Goal: Task Accomplishment & Management: Use online tool/utility

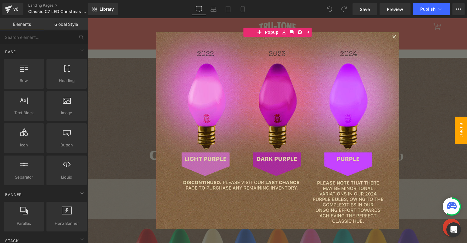
click at [392, 38] on icon at bounding box center [394, 37] width 4 height 4
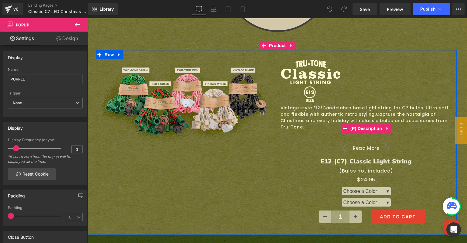
scroll to position [1715, 0]
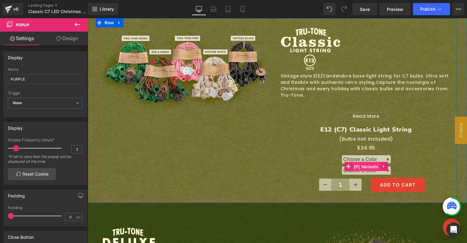
click at [359, 162] on span "(P) Variants" at bounding box center [366, 166] width 28 height 9
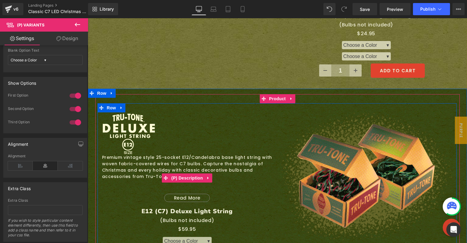
scroll to position [1782, 0]
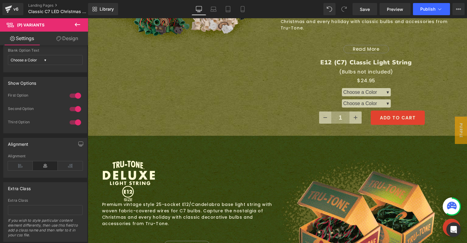
click at [78, 25] on icon at bounding box center [77, 24] width 7 height 7
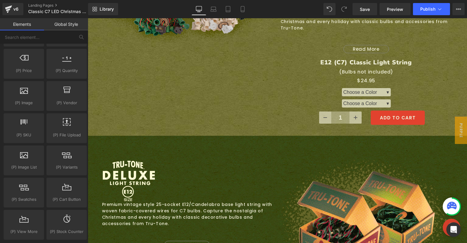
scroll to position [629, 0]
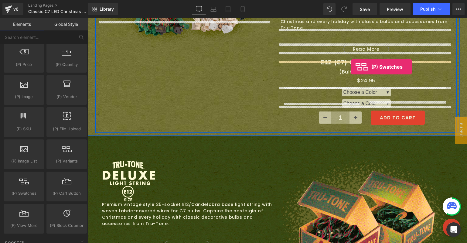
drag, startPoint x: 115, startPoint y: 192, endPoint x: 351, endPoint y: 67, distance: 267.0
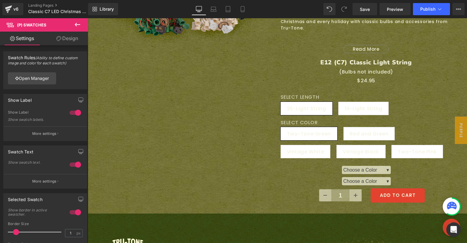
click at [80, 25] on icon at bounding box center [77, 24] width 7 height 7
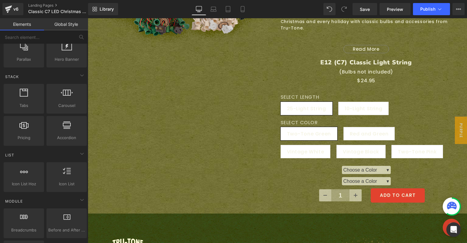
scroll to position [165, 0]
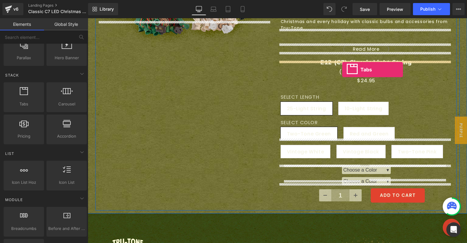
drag, startPoint x: 122, startPoint y: 120, endPoint x: 342, endPoint y: 69, distance: 225.4
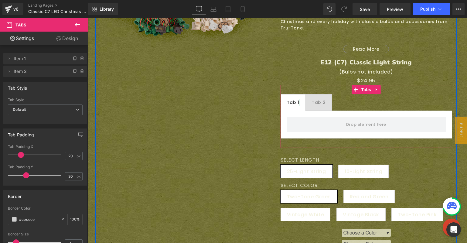
click at [292, 99] on div "Tab 1" at bounding box center [293, 103] width 12 height 8
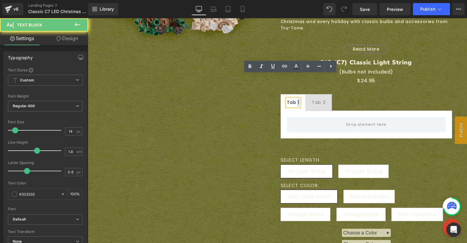
click at [292, 99] on div "Tab 1" at bounding box center [293, 103] width 12 height 8
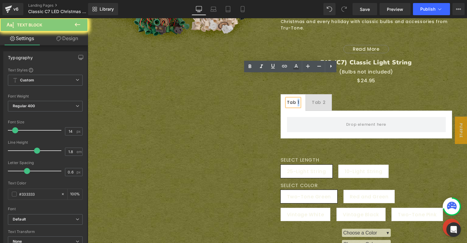
click at [292, 99] on div "Tab 1" at bounding box center [293, 103] width 12 height 8
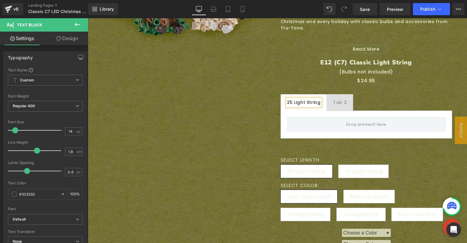
click at [372, 94] on ul "25 Light String Text Block Tab 2 Text Block" at bounding box center [365, 102] width 171 height 17
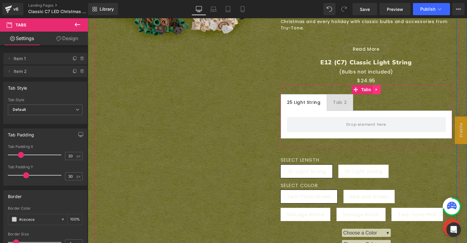
click at [376, 87] on icon at bounding box center [376, 89] width 4 height 5
click at [378, 87] on icon at bounding box center [380, 89] width 4 height 4
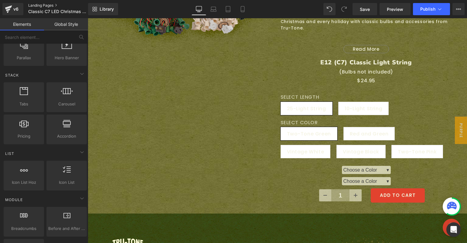
click at [45, 5] on link "Landing Pages" at bounding box center [63, 5] width 70 height 5
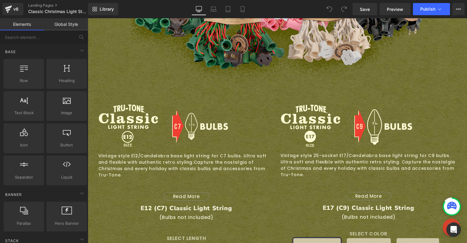
scroll to position [557, 0]
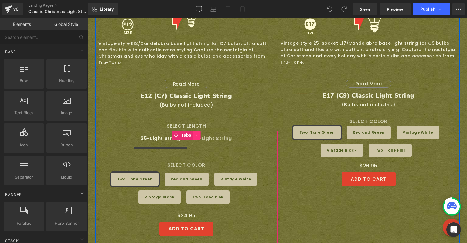
click at [195, 133] on icon at bounding box center [197, 135] width 4 height 5
click at [183, 133] on icon at bounding box center [185, 135] width 4 height 5
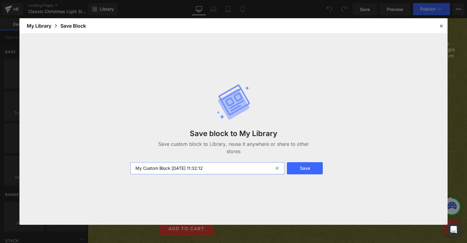
click at [204, 164] on input "My Custom Block [DATE] 11:32:12" at bounding box center [207, 168] width 154 height 12
click at [204, 166] on input "My Custom Block [DATE] 11:32:12" at bounding box center [207, 168] width 154 height 12
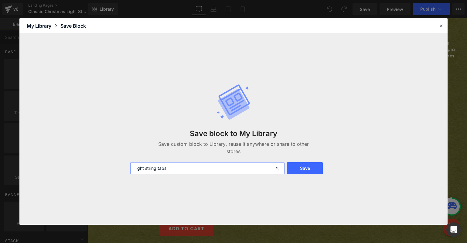
click at [136, 168] on input "light string tabs" at bounding box center [207, 168] width 154 height 12
type input "e12 light string tabs"
click at [0, 0] on button "Save" at bounding box center [0, 0] width 0 height 0
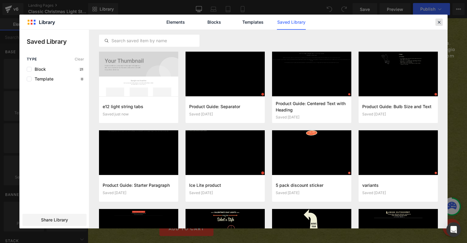
click at [0, 0] on icon at bounding box center [0, 0] width 0 height 0
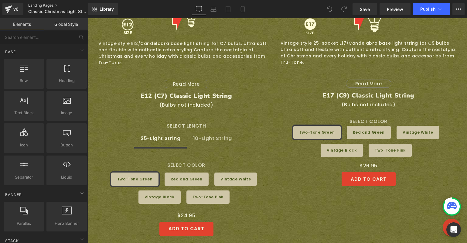
click at [51, 5] on link "Landing Pages" at bounding box center [63, 5] width 70 height 5
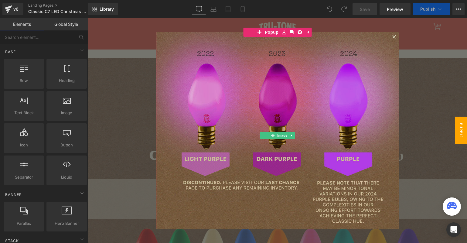
scroll to position [4, 0]
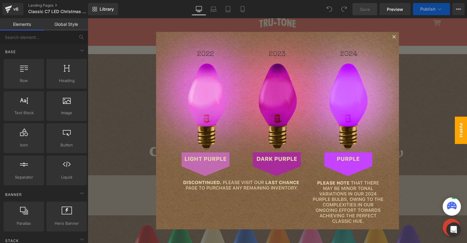
click at [404, 113] on div at bounding box center [277, 130] width 379 height 225
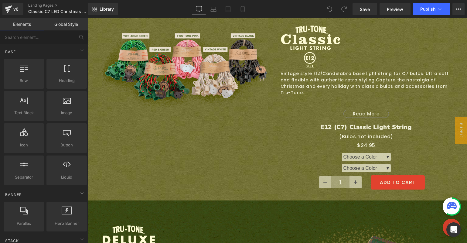
scroll to position [1718, 0]
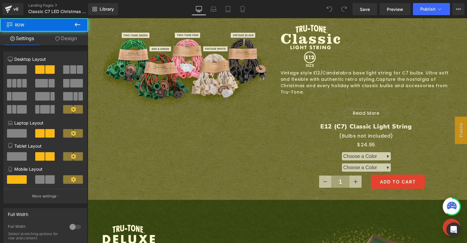
click at [365, 126] on div "Image Row Vintage style E12/Candelabra base light string for C7 bulbs. Ultra so…" at bounding box center [366, 109] width 181 height 170
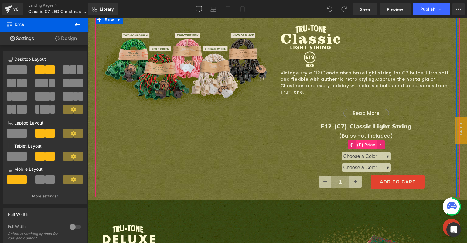
click at [365, 140] on span "(P) Price" at bounding box center [365, 144] width 21 height 9
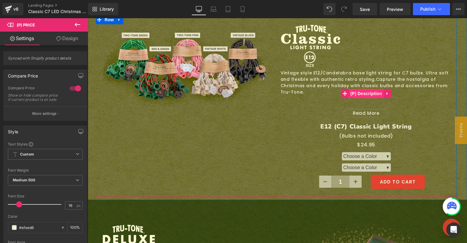
click at [354, 89] on span "(P) Description" at bounding box center [366, 93] width 35 height 9
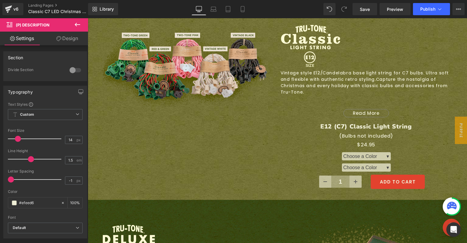
click at [80, 23] on icon at bounding box center [77, 24] width 7 height 7
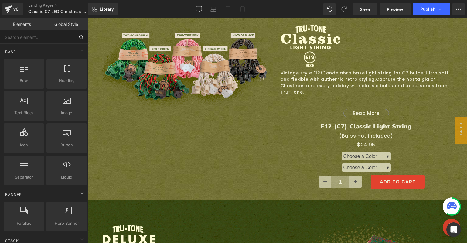
click at [22, 36] on input "text" at bounding box center [37, 36] width 75 height 13
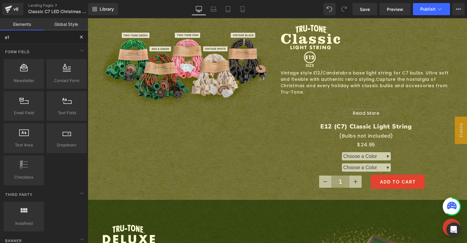
type input "e12"
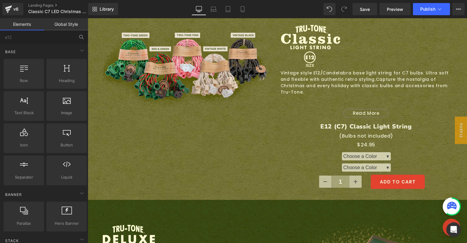
click at [73, 24] on link "Global Style" at bounding box center [66, 24] width 44 height 12
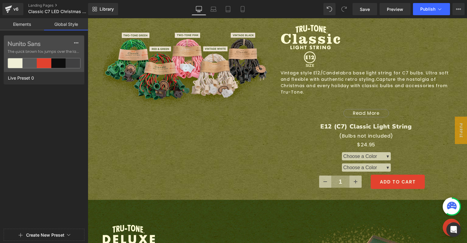
click at [23, 23] on link "Elements" at bounding box center [22, 24] width 44 height 12
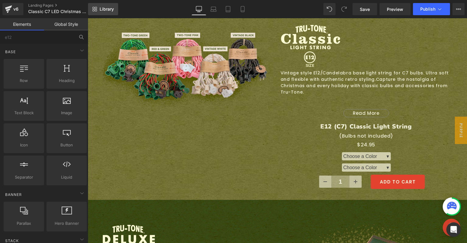
click at [100, 9] on span "Library" at bounding box center [107, 8] width 14 height 5
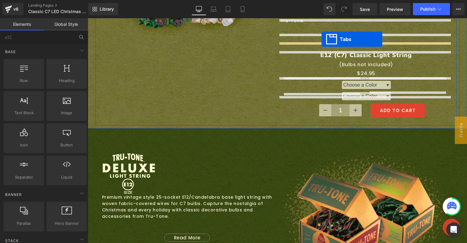
scroll to position [1784, 0]
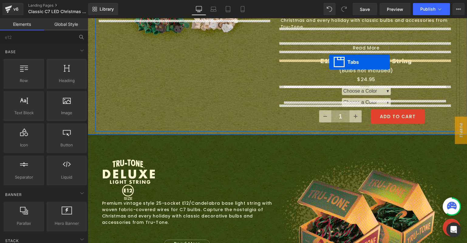
drag, startPoint x: 265, startPoint y: 52, endPoint x: 329, endPoint y: 62, distance: 65.1
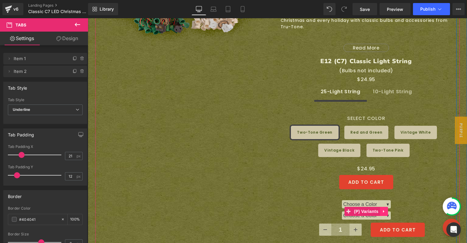
click at [381, 209] on icon at bounding box center [383, 211] width 4 height 5
click at [385, 209] on icon at bounding box center [387, 211] width 4 height 4
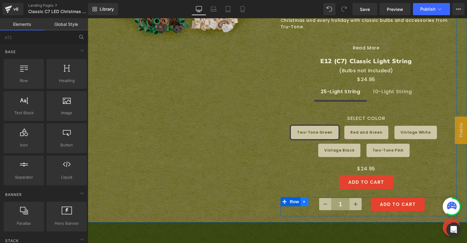
click at [305, 197] on link at bounding box center [304, 201] width 8 height 9
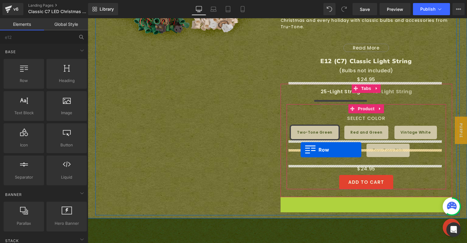
drag, startPoint x: 282, startPoint y: 177, endPoint x: 300, endPoint y: 150, distance: 33.1
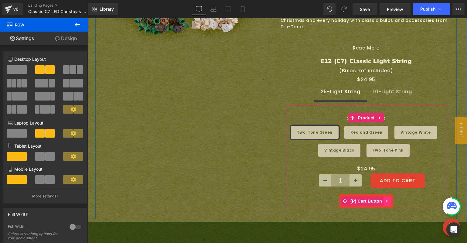
click at [385, 199] on icon at bounding box center [387, 201] width 4 height 5
click at [389, 199] on icon at bounding box center [391, 201] width 4 height 4
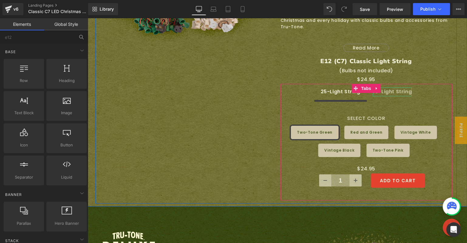
click at [385, 87] on div "10-Light String" at bounding box center [392, 91] width 39 height 9
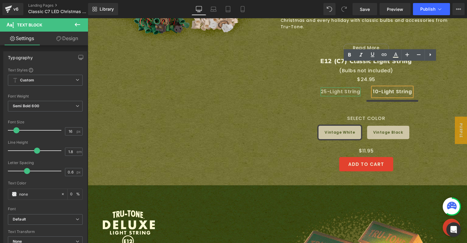
click at [354, 87] on div "25-Light String" at bounding box center [340, 91] width 40 height 9
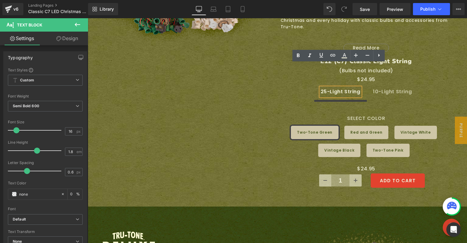
scroll to position [1737, 0]
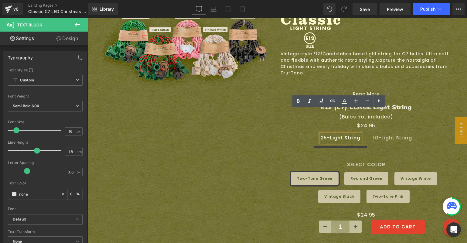
click at [246, 110] on div "Sale Off (P) Image Image Row Vintage style E12/Candelabra base light string for…" at bounding box center [275, 122] width 361 height 253
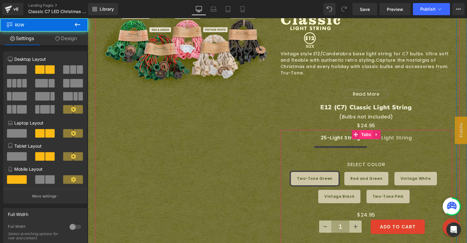
click at [362, 130] on span "Tabs" at bounding box center [366, 134] width 13 height 9
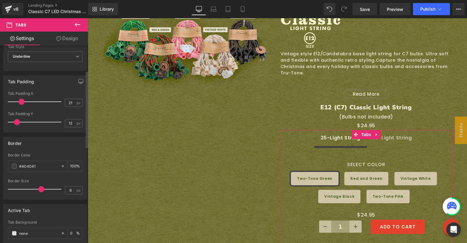
scroll to position [65, 0]
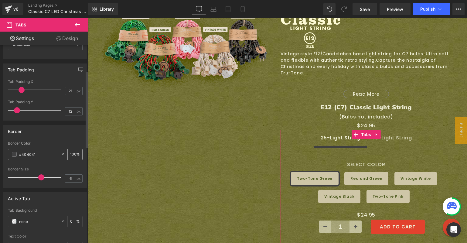
click at [42, 152] on input "#404041" at bounding box center [38, 154] width 39 height 7
drag, startPoint x: 43, startPoint y: 153, endPoint x: -2, endPoint y: 142, distance: 46.5
click at [0, 142] on html "Tabs You are previewing how the will restyle your page. You can not edit Elemen…" at bounding box center [233, 121] width 467 height 243
type input "e2422e"
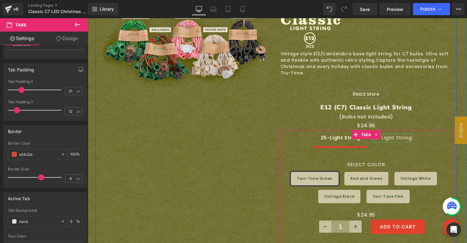
click at [391, 134] on div "10-Light String" at bounding box center [392, 138] width 39 height 9
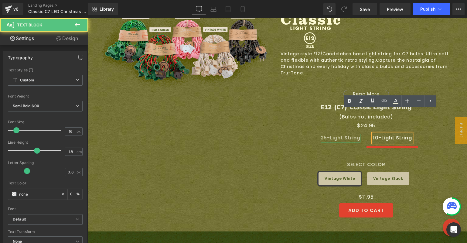
click at [345, 134] on div "25-Light String" at bounding box center [340, 138] width 40 height 9
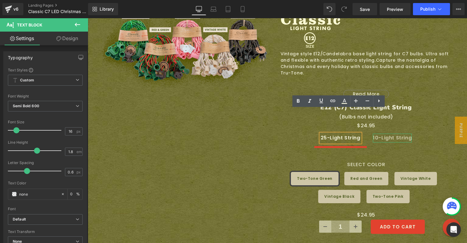
click at [391, 134] on div "10-Light String" at bounding box center [392, 138] width 39 height 9
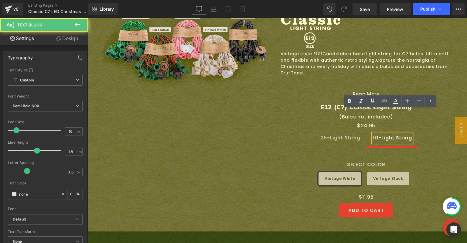
click at [342, 134] on div "25-Light String" at bounding box center [340, 138] width 40 height 9
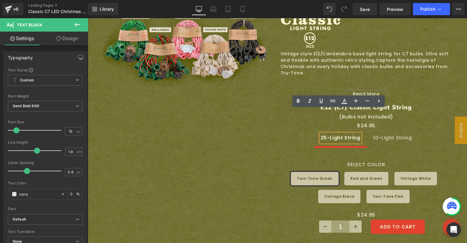
click at [226, 114] on div "Sale Off (P) Image Image Row Vintage style E12/Candelabra base light string for…" at bounding box center [275, 122] width 361 height 253
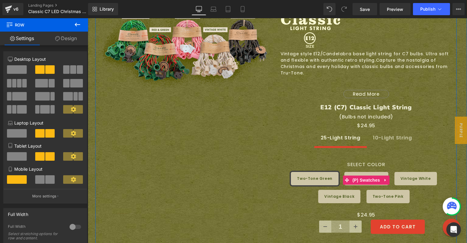
click at [369, 161] on label "SELECT COLOR" at bounding box center [366, 166] width 153 height 10
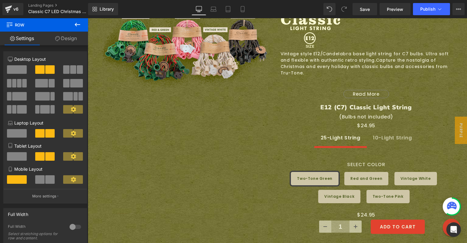
click at [76, 23] on icon at bounding box center [77, 24] width 7 height 7
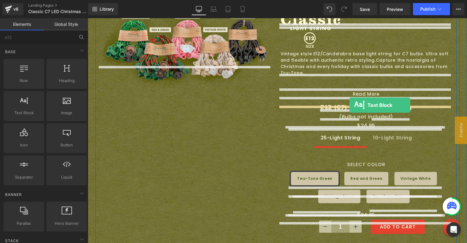
drag, startPoint x: 111, startPoint y: 127, endPoint x: 349, endPoint y: 105, distance: 239.5
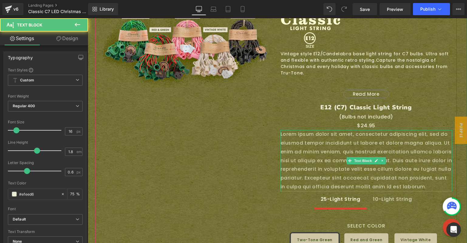
click at [347, 151] on p "Lorem ipsum dolor sit amet, consectetur adipiscing elit, sed do eiusmod tempor …" at bounding box center [365, 160] width 171 height 61
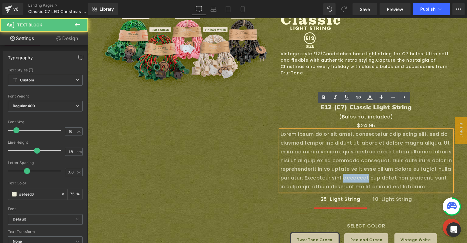
click at [347, 151] on p "Lorem ipsum dolor sit amet, consectetur adipiscing elit, sed do eiusmod tempor …" at bounding box center [365, 160] width 171 height 61
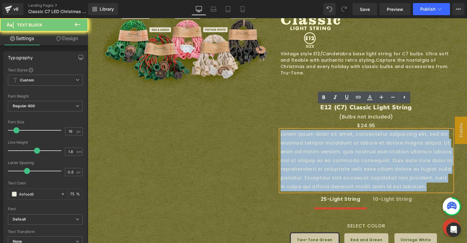
click at [347, 151] on p "Lorem ipsum dolor sit amet, consectetur adipiscing elit, sed do eiusmod tempor …" at bounding box center [365, 160] width 171 height 61
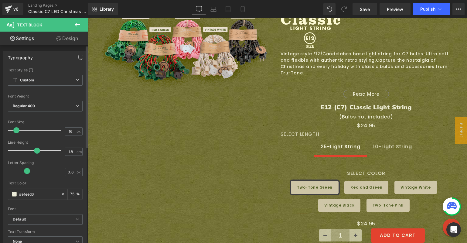
scroll to position [186, 0]
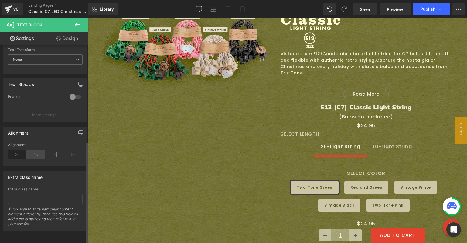
click at [33, 152] on icon at bounding box center [36, 154] width 19 height 9
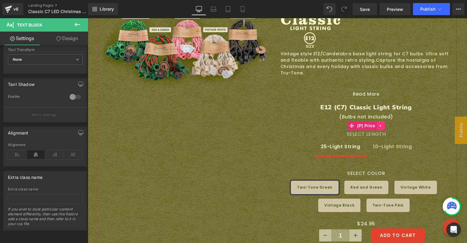
click at [379, 123] on icon at bounding box center [380, 125] width 4 height 5
click at [382, 124] on icon at bounding box center [384, 126] width 4 height 4
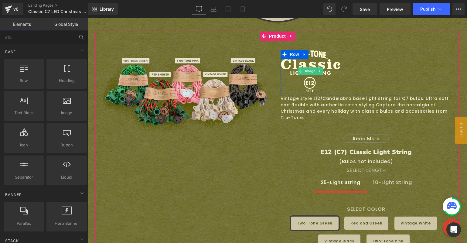
scroll to position [1693, 0]
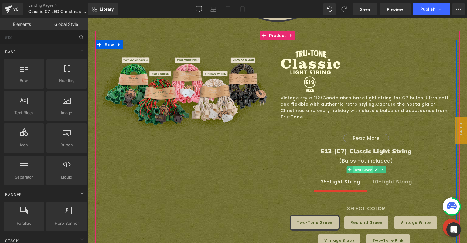
click at [364, 166] on span "Text Block" at bounding box center [363, 169] width 20 height 7
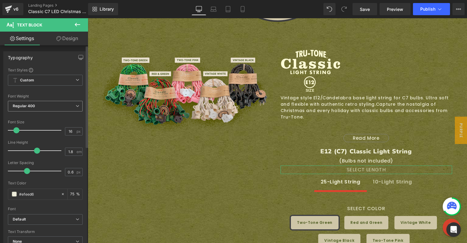
click at [42, 107] on span "Regular 400" at bounding box center [45, 106] width 75 height 11
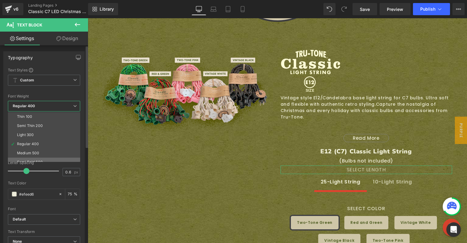
click at [41, 160] on div "Semi Bold 600" at bounding box center [30, 162] width 26 height 4
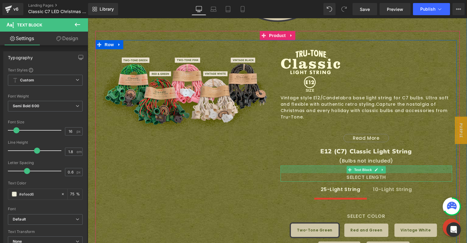
drag, startPoint x: 361, startPoint y: 141, endPoint x: 361, endPoint y: 149, distance: 7.6
click at [361, 165] on div "SELECT LENGTH Text Block" at bounding box center [365, 173] width 171 height 16
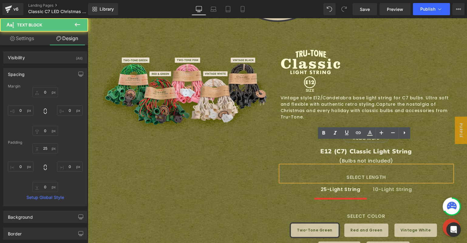
click at [196, 158] on div "Sale Off (P) Image Image Row Vintage style E12/Candelabra base light string for…" at bounding box center [275, 170] width 361 height 261
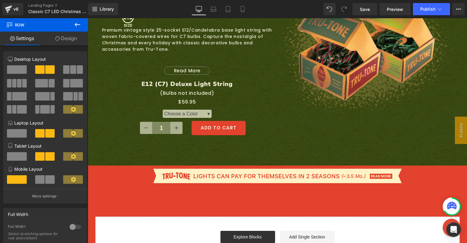
scroll to position [1967, 0]
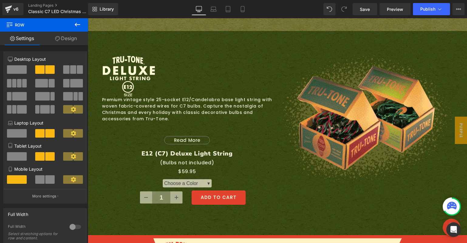
click at [77, 25] on icon at bounding box center [77, 24] width 7 height 7
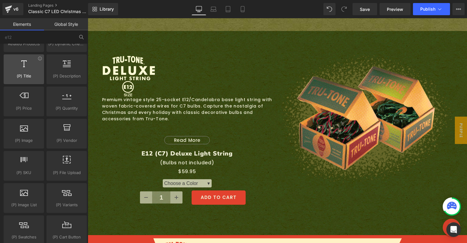
scroll to position [633, 0]
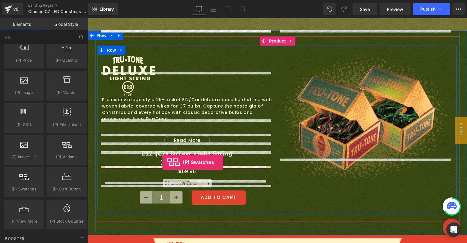
drag, startPoint x: 106, startPoint y: 203, endPoint x: 162, endPoint y: 162, distance: 69.3
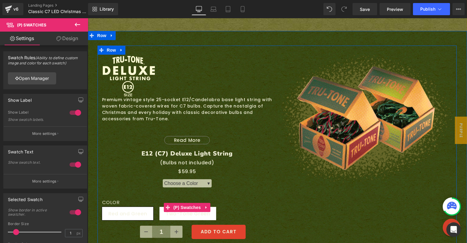
click at [111, 199] on label "COLOR" at bounding box center [187, 202] width 171 height 7
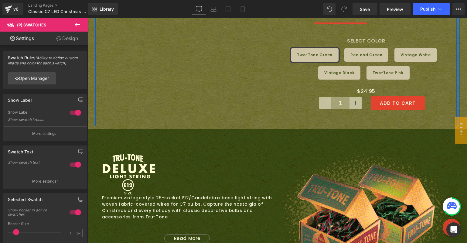
scroll to position [1958, 0]
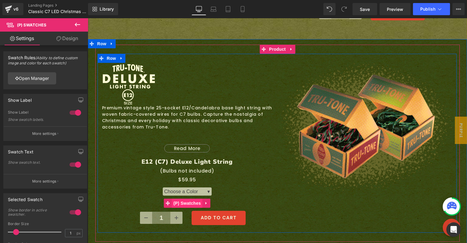
click at [186, 198] on span "(P) Swatches" at bounding box center [187, 202] width 31 height 9
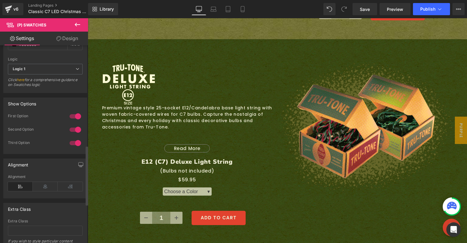
scroll to position [462, 0]
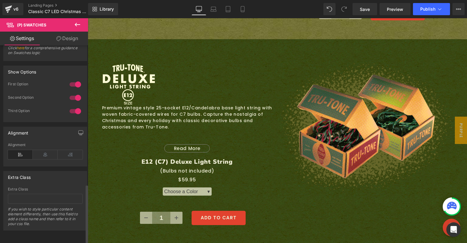
click at [74, 81] on div at bounding box center [75, 85] width 15 height 10
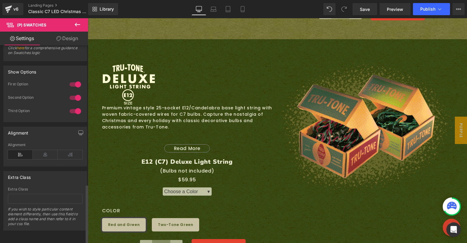
click at [74, 93] on div at bounding box center [75, 98] width 15 height 10
click at [47, 152] on icon at bounding box center [45, 154] width 25 height 9
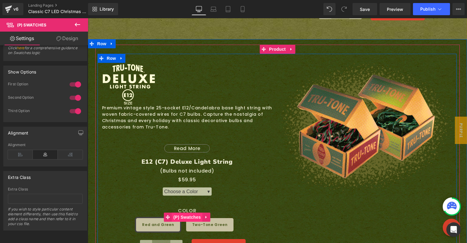
click at [178, 212] on span "(P) Swatches" at bounding box center [187, 216] width 31 height 9
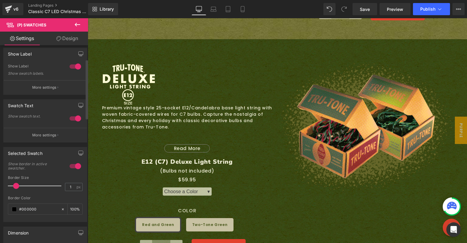
scroll to position [115, 0]
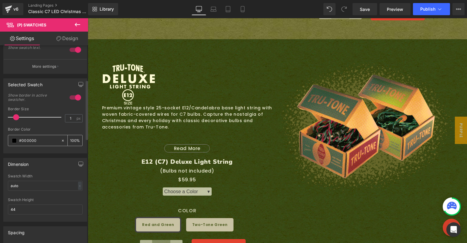
click at [31, 140] on input "#000000" at bounding box center [38, 140] width 39 height 7
click at [31, 139] on input "#000000" at bounding box center [38, 140] width 39 height 7
drag, startPoint x: 15, startPoint y: 117, endPoint x: 25, endPoint y: 117, distance: 10.6
click at [25, 117] on span at bounding box center [26, 117] width 6 height 6
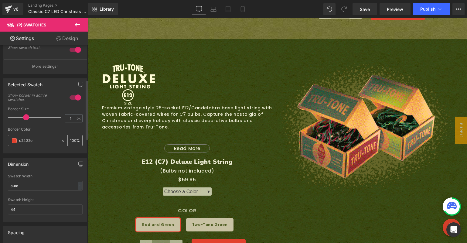
click at [36, 138] on input "e2422e" at bounding box center [38, 140] width 39 height 7
drag, startPoint x: 40, startPoint y: 138, endPoint x: -11, endPoint y: 129, distance: 51.2
click at [0, 129] on html "(P) Swatches You are previewing how the will restyle your page. You can not edi…" at bounding box center [233, 121] width 467 height 243
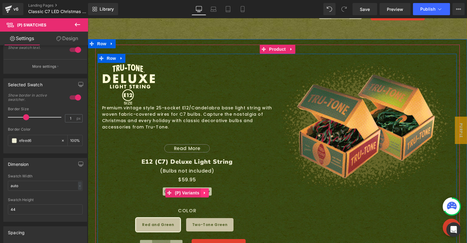
type input "efeed6"
click at [203, 191] on icon at bounding box center [205, 193] width 4 height 5
click at [207, 191] on icon at bounding box center [209, 193] width 4 height 4
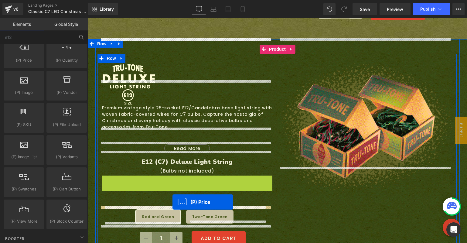
drag, startPoint x: 168, startPoint y: 154, endPoint x: 172, endPoint y: 202, distance: 47.8
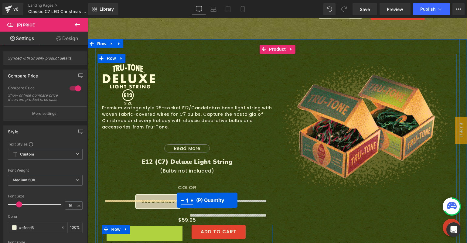
drag, startPoint x: 124, startPoint y: 209, endPoint x: 177, endPoint y: 200, distance: 53.6
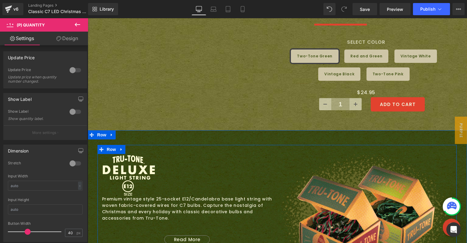
scroll to position [1810, 0]
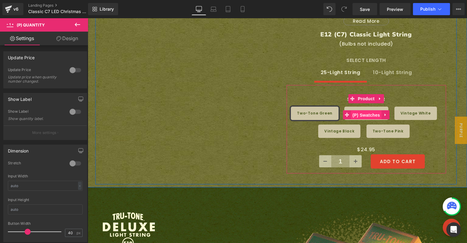
click at [366, 110] on span "(P) Swatches" at bounding box center [366, 114] width 31 height 9
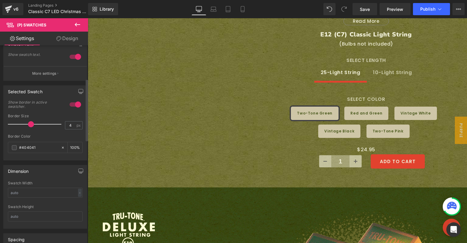
scroll to position [108, 0]
click at [32, 147] on input "#404041" at bounding box center [38, 147] width 39 height 7
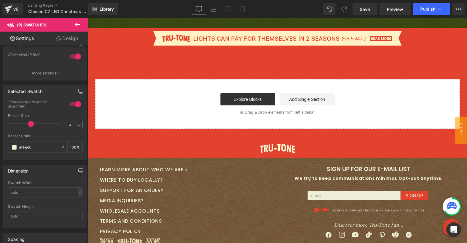
scroll to position [2001, 0]
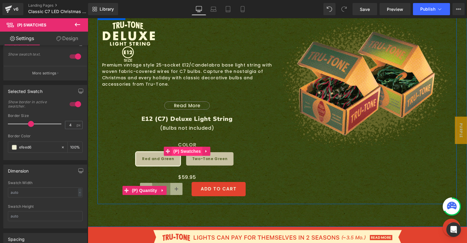
type input "efeed6"
click at [182, 147] on span "(P) Swatches" at bounding box center [187, 151] width 31 height 9
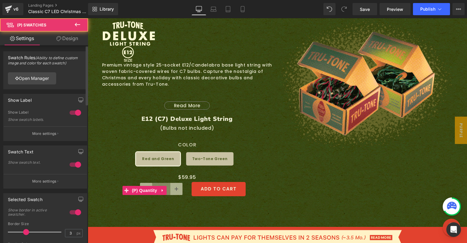
scroll to position [49, 0]
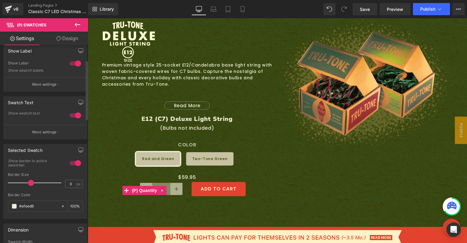
drag, startPoint x: 25, startPoint y: 183, endPoint x: 29, endPoint y: 182, distance: 3.7
click at [29, 182] on span at bounding box center [31, 183] width 6 height 6
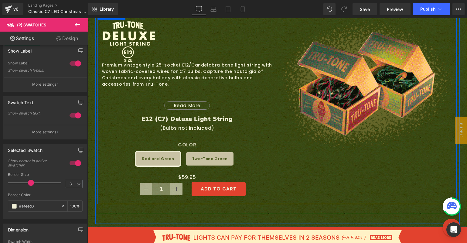
click at [306, 154] on div "Sale Off (P) Image Image Premium vintage style 25-socket E12/Candelabra base li…" at bounding box center [276, 107] width 359 height 193
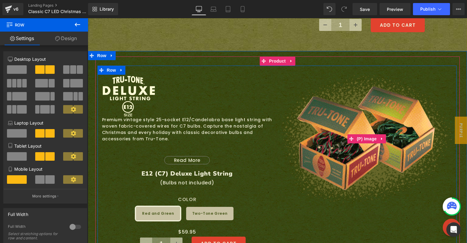
scroll to position [1946, 0]
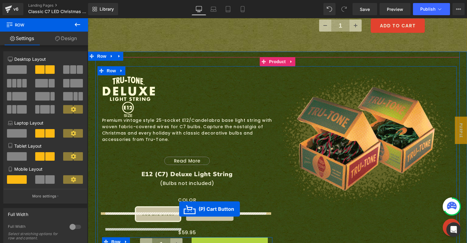
drag, startPoint x: 193, startPoint y: 218, endPoint x: 179, endPoint y: 209, distance: 16.8
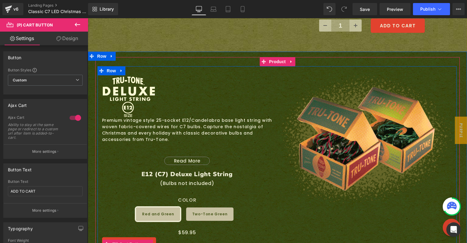
scroll to position [1996, 0]
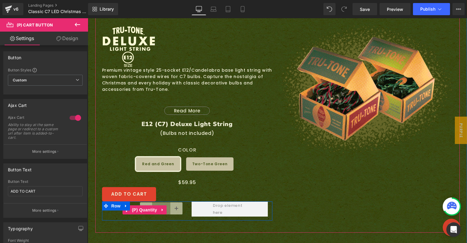
click at [158, 205] on link at bounding box center [162, 209] width 8 height 9
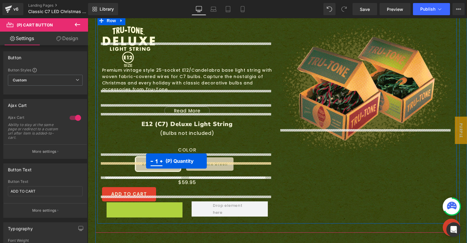
drag, startPoint x: 114, startPoint y: 187, endPoint x: 146, endPoint y: 161, distance: 41.7
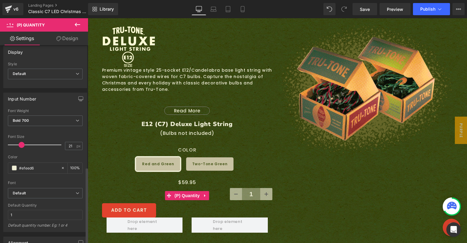
scroll to position [314, 0]
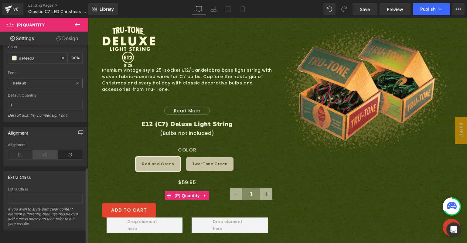
click at [42, 150] on icon at bounding box center [45, 154] width 25 height 9
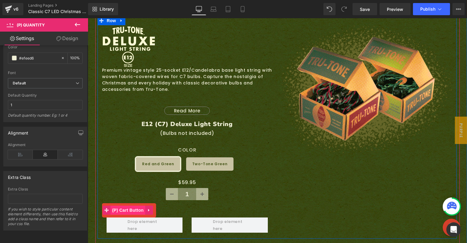
click at [123, 205] on span "(P) Cart Button" at bounding box center [127, 209] width 35 height 9
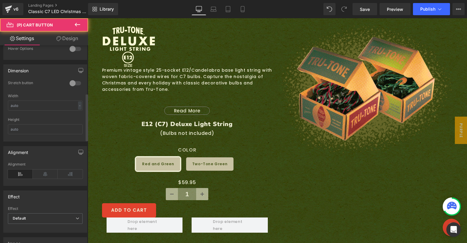
scroll to position [383, 0]
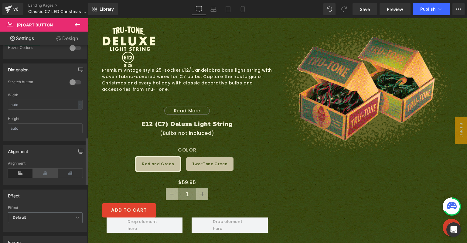
click at [43, 175] on icon at bounding box center [45, 172] width 25 height 9
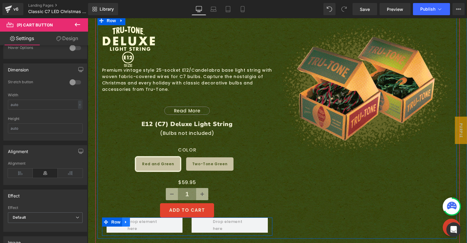
click at [125, 220] on icon at bounding box center [125, 221] width 1 height 3
click at [140, 219] on icon at bounding box center [142, 221] width 4 height 5
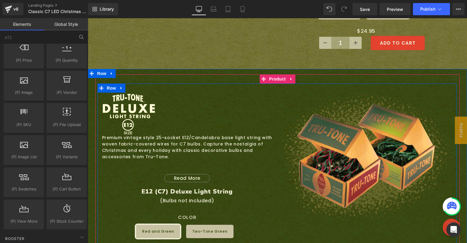
scroll to position [1929, 0]
click at [205, 222] on icon at bounding box center [205, 223] width 1 height 3
click at [208, 222] on icon at bounding box center [210, 224] width 4 height 4
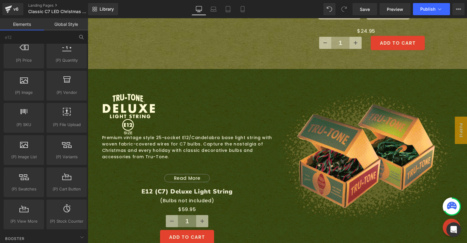
click at [331, 2] on div "Library Desktop Desktop Laptop Tablet Mobile Save Preview Publish Scheduled Vie…" at bounding box center [277, 9] width 379 height 18
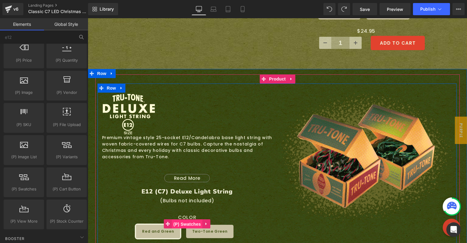
click at [181, 219] on span "(P) Swatches" at bounding box center [187, 223] width 31 height 9
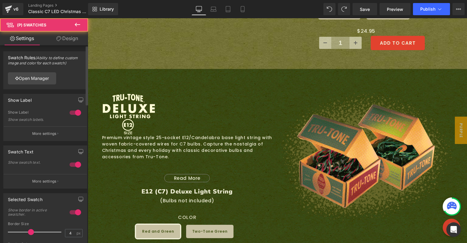
click at [73, 112] on div at bounding box center [75, 113] width 15 height 10
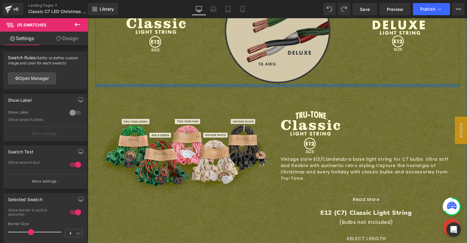
scroll to position [1747, 0]
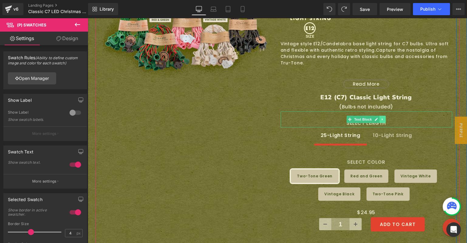
click at [381, 118] on icon at bounding box center [381, 119] width 1 height 2
click at [378, 118] on icon at bounding box center [379, 119] width 3 height 3
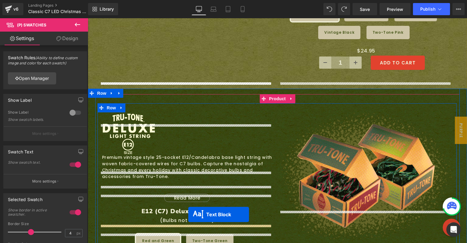
scroll to position [1930, 0]
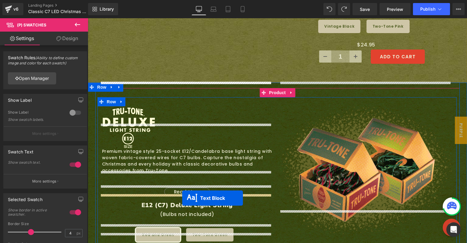
drag, startPoint x: 347, startPoint y: 111, endPoint x: 182, endPoint y: 198, distance: 186.9
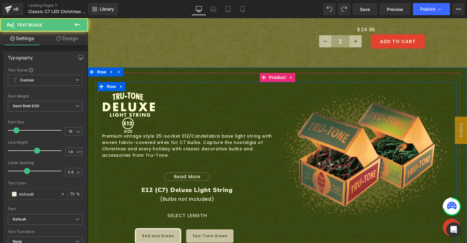
scroll to position [1915, 0]
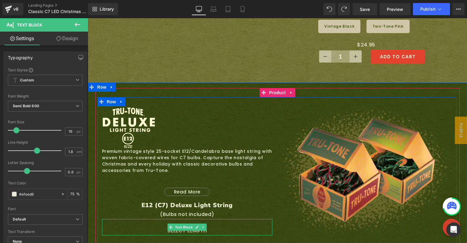
click at [190, 226] on p "SELECT LENGTH" at bounding box center [187, 230] width 171 height 9
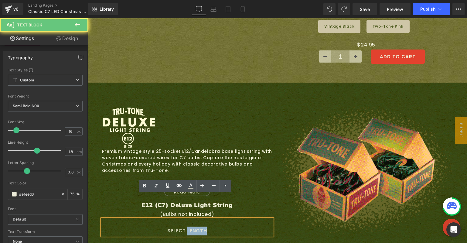
click at [190, 226] on p "SELECT LENGTH" at bounding box center [187, 230] width 171 height 9
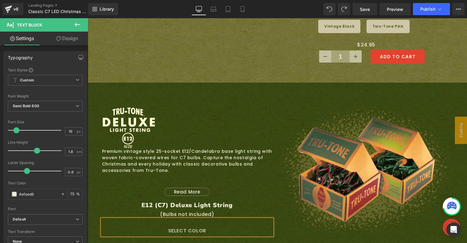
click at [304, 221] on div "Sale Off (P) Image Image Premium vintage style 25-socket E12/Candelabra base li…" at bounding box center [276, 202] width 359 height 210
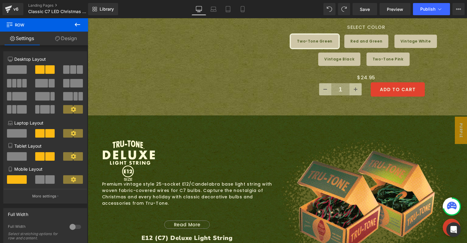
scroll to position [2007, 0]
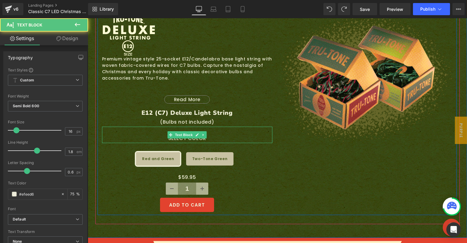
drag, startPoint x: 180, startPoint y: 117, endPoint x: 180, endPoint y: 124, distance: 7.3
click at [180, 127] on div "SELECT COLOR Text Block" at bounding box center [187, 135] width 171 height 16
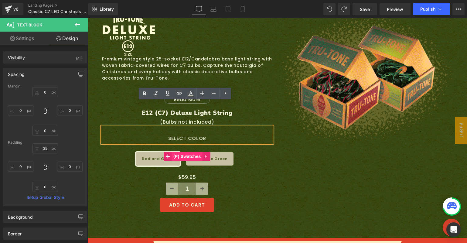
click at [182, 152] on span "(P) Swatches" at bounding box center [187, 156] width 31 height 9
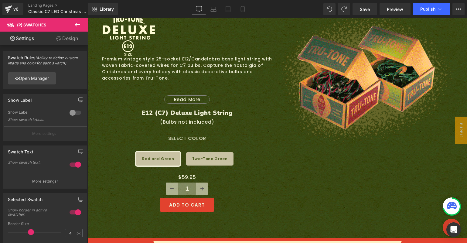
click at [63, 39] on link "Design" at bounding box center [67, 39] width 44 height 14
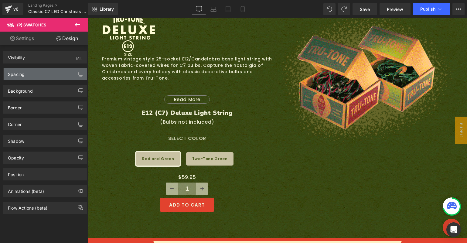
click at [51, 75] on div "Spacing" at bounding box center [45, 74] width 83 height 12
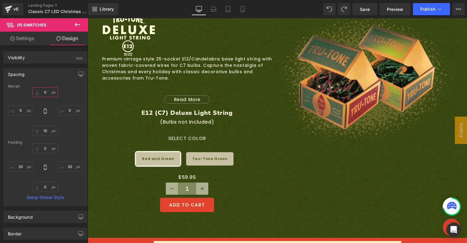
click at [46, 88] on input "0" at bounding box center [44, 92] width 25 height 10
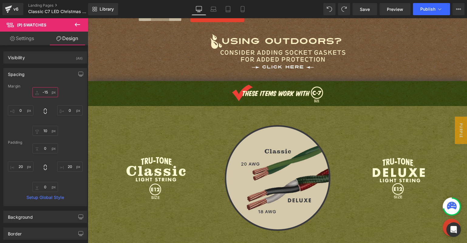
scroll to position [1351, 0]
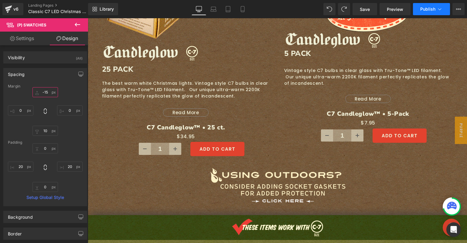
type input "-15"
click at [419, 10] on button "Publish" at bounding box center [431, 9] width 37 height 12
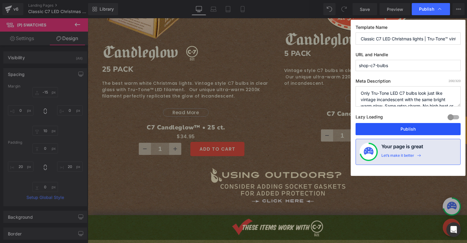
click at [397, 127] on button "Publish" at bounding box center [407, 129] width 105 height 12
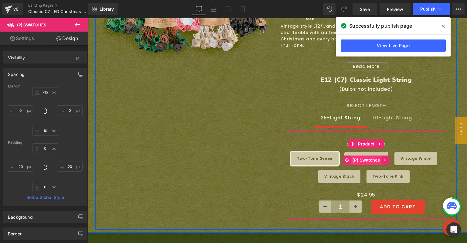
scroll to position [1765, 0]
click at [359, 156] on span "(P) Swatches" at bounding box center [366, 160] width 31 height 9
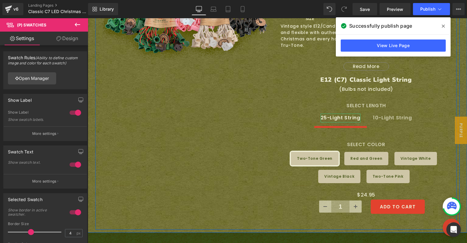
click at [220, 127] on div "Sale Off (P) Image Image Row Vintage style E12/Candelabra base light string for…" at bounding box center [275, 98] width 361 height 261
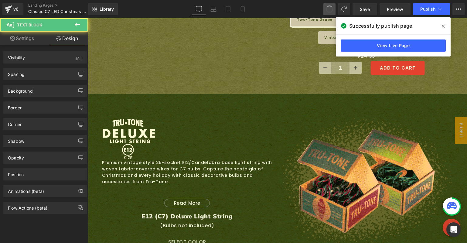
scroll to position [2031, 0]
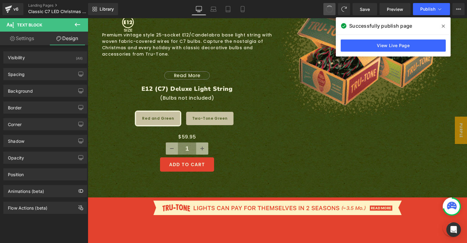
click at [331, 11] on span at bounding box center [329, 9] width 10 height 10
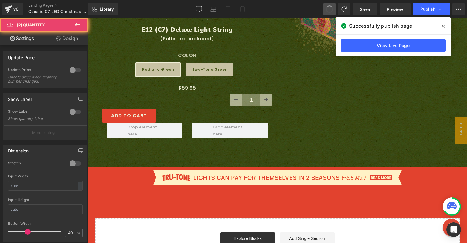
scroll to position [2094, 0]
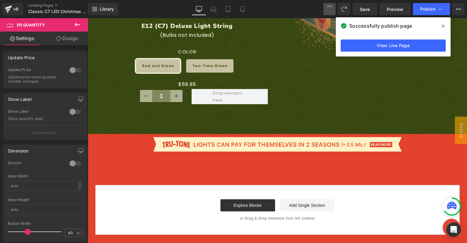
click at [331, 11] on span at bounding box center [329, 8] width 7 height 7
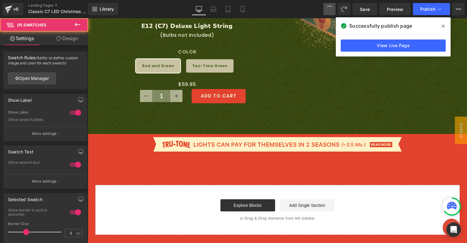
click at [331, 11] on span at bounding box center [329, 9] width 8 height 8
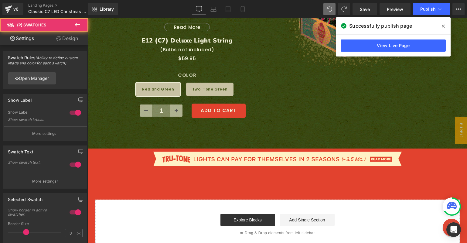
scroll to position [2015, 0]
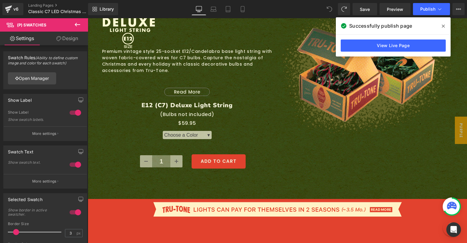
click at [330, 11] on icon at bounding box center [329, 8] width 5 height 5
click at [324, 6] on span at bounding box center [329, 9] width 12 height 12
click at [443, 25] on icon at bounding box center [443, 26] width 3 height 3
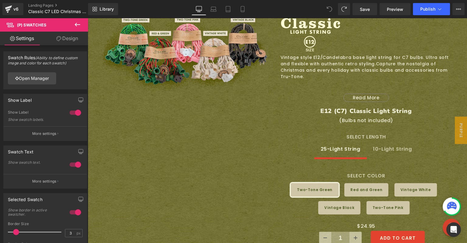
scroll to position [1734, 0]
click at [330, 8] on icon at bounding box center [329, 8] width 5 height 5
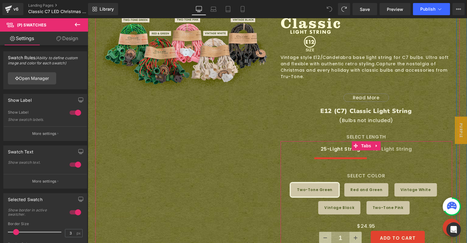
click at [376, 144] on icon at bounding box center [376, 146] width 4 height 5
click at [378, 144] on icon at bounding box center [380, 146] width 4 height 4
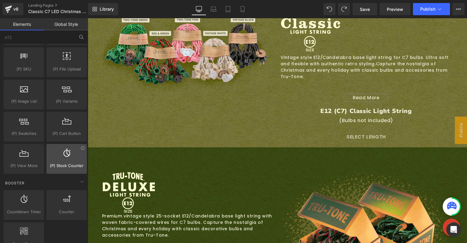
scroll to position [671, 0]
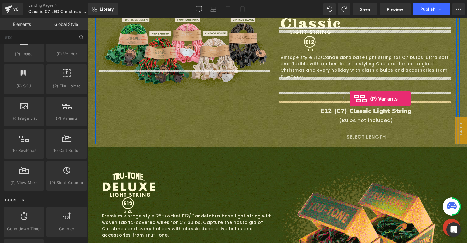
drag, startPoint x: 151, startPoint y: 130, endPoint x: 350, endPoint y: 100, distance: 200.5
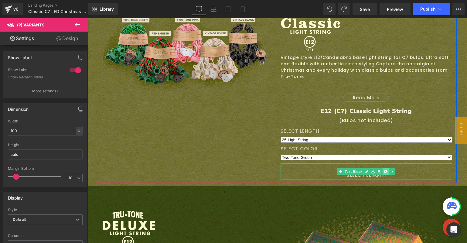
click at [384, 170] on icon at bounding box center [385, 172] width 3 height 4
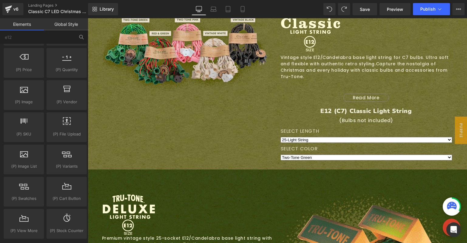
scroll to position [543, 0]
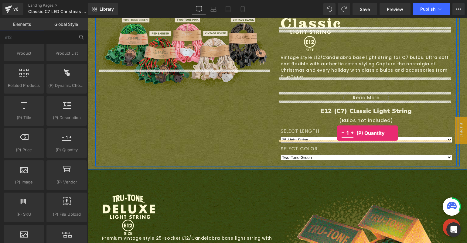
drag, startPoint x: 155, startPoint y: 161, endPoint x: 337, endPoint y: 133, distance: 183.6
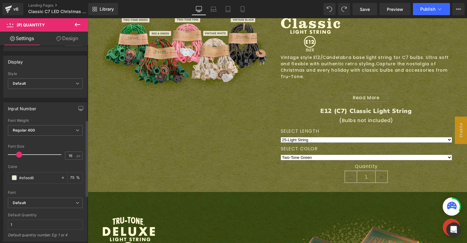
scroll to position [192, 0]
click at [80, 24] on icon at bounding box center [77, 24] width 7 height 7
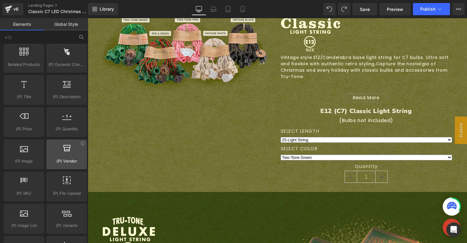
scroll to position [633, 0]
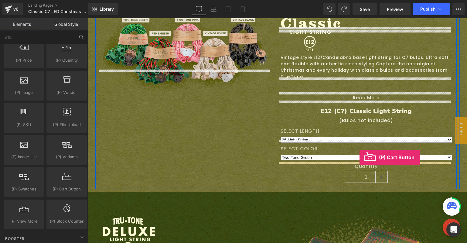
drag, startPoint x: 146, startPoint y: 197, endPoint x: 357, endPoint y: 158, distance: 215.4
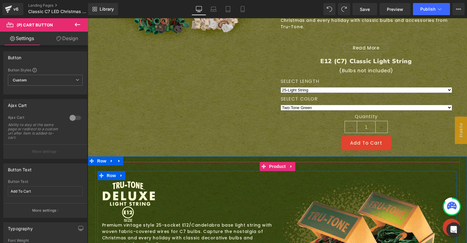
scroll to position [1679, 0]
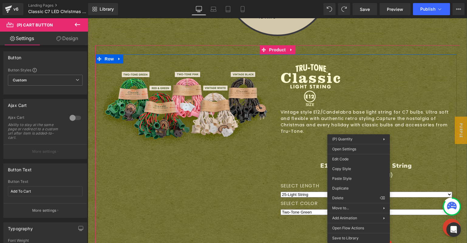
drag, startPoint x: 358, startPoint y: 210, endPoint x: 447, endPoint y: 227, distance: 90.5
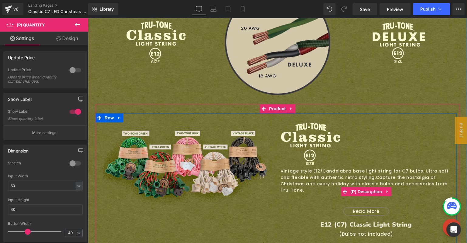
scroll to position [1731, 0]
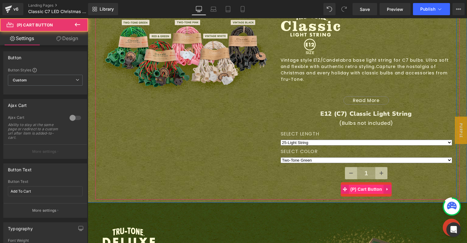
click at [361, 185] on span "(P) Cart Button" at bounding box center [366, 189] width 35 height 9
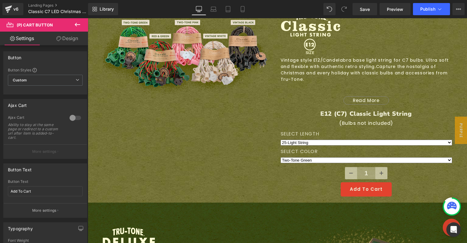
click at [90, 119] on div "Image Image Row Image Image Image Row Image Sale Off (P) Image Image Row Vintag…" at bounding box center [277, 34] width 379 height 331
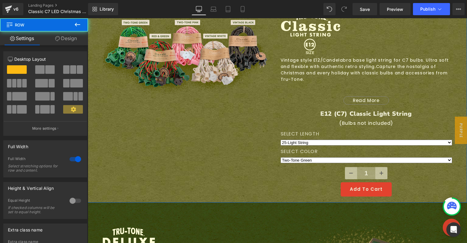
click at [76, 120] on div at bounding box center [45, 91] width 75 height 59
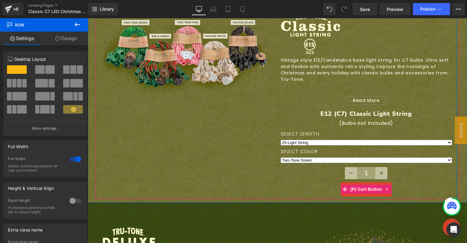
click at [353, 185] on span "(P) Cart Button" at bounding box center [366, 189] width 35 height 9
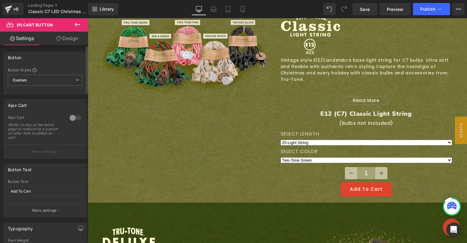
click at [72, 118] on div at bounding box center [75, 118] width 15 height 10
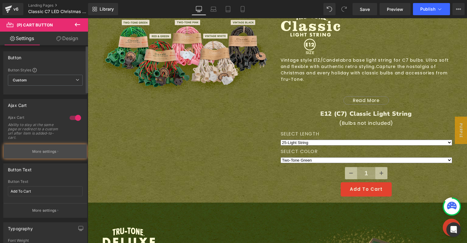
click at [38, 148] on button "More settings" at bounding box center [45, 151] width 83 height 14
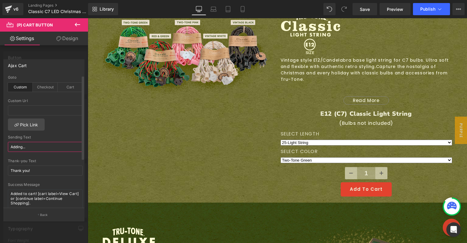
drag, startPoint x: 22, startPoint y: 147, endPoint x: 14, endPoint y: 145, distance: 8.9
click at [14, 145] on input "Adding..." at bounding box center [45, 147] width 75 height 10
type input "ADDING..."
drag, startPoint x: 36, startPoint y: 202, endPoint x: 37, endPoint y: 194, distance: 8.4
click at [37, 194] on textarea "Added to cart! [cart label=View Cart] or [continue label=Continue Shopping]." at bounding box center [45, 201] width 75 height 24
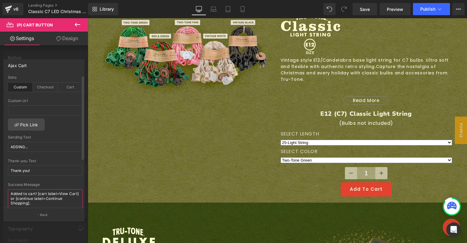
type textarea "Added to cart!"
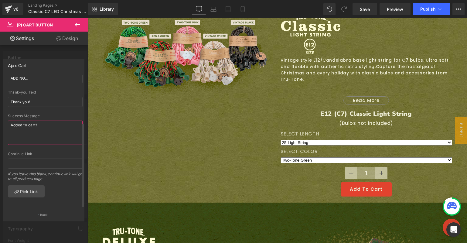
scroll to position [0, 0]
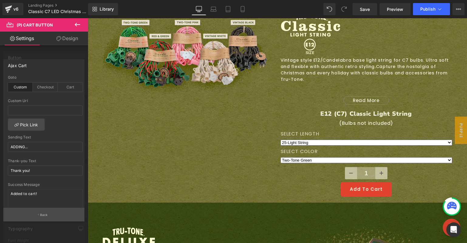
click at [44, 215] on p "Back" at bounding box center [44, 214] width 8 height 5
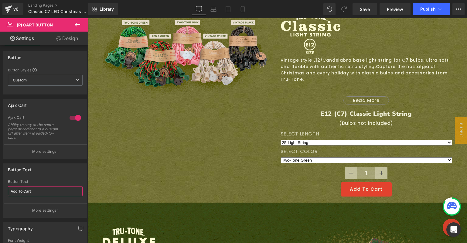
drag, startPoint x: 6, startPoint y: 186, endPoint x: -27, endPoint y: 178, distance: 33.9
click at [0, 178] on html "(P) Cart Button You are previewing how the will restyle your page. You can not …" at bounding box center [233, 121] width 467 height 243
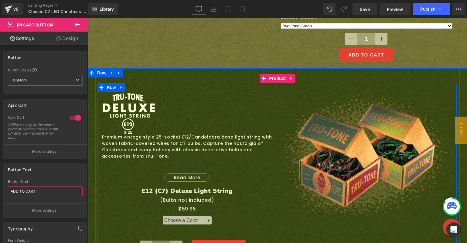
scroll to position [1766, 0]
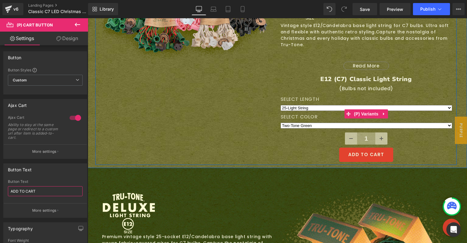
type input "ADD TO CART"
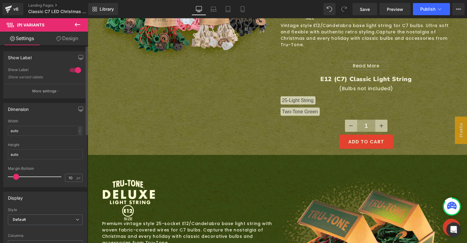
click at [70, 70] on div at bounding box center [75, 70] width 15 height 10
click at [51, 89] on p "More settings" at bounding box center [44, 90] width 24 height 5
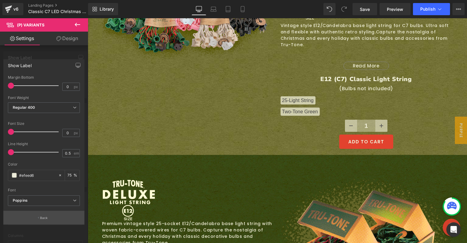
click at [44, 217] on p "Back" at bounding box center [44, 217] width 8 height 5
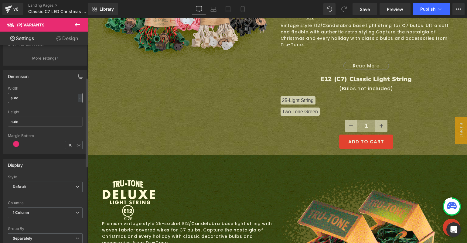
scroll to position [99, 0]
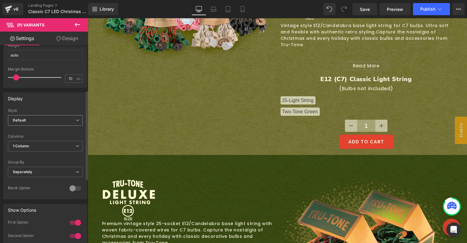
click at [59, 126] on div "Default Default Inline" at bounding box center [45, 122] width 75 height 14
click at [59, 117] on span "Default" at bounding box center [45, 120] width 75 height 11
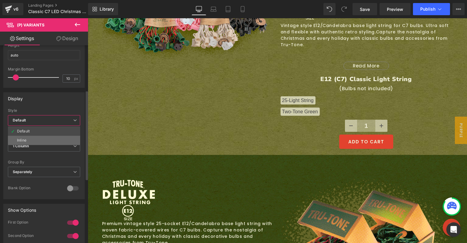
click at [49, 138] on li "Inline" at bounding box center [44, 140] width 72 height 9
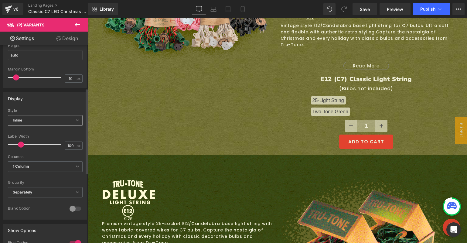
click at [56, 119] on span "Inline" at bounding box center [45, 120] width 75 height 11
click at [56, 119] on span "Inline" at bounding box center [44, 120] width 72 height 11
click at [74, 211] on div at bounding box center [75, 209] width 15 height 10
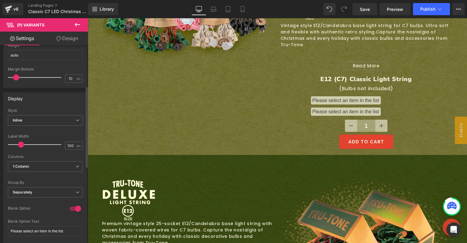
click at [73, 209] on div at bounding box center [75, 209] width 15 height 10
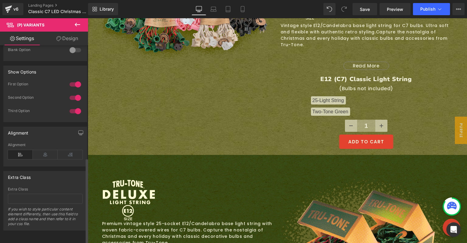
scroll to position [260, 0]
click at [43, 150] on icon at bounding box center [45, 154] width 25 height 9
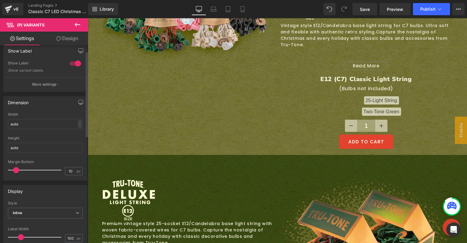
scroll to position [0, 0]
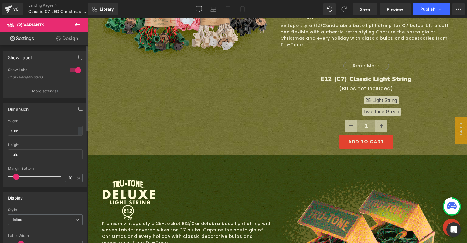
click at [71, 68] on div at bounding box center [75, 70] width 15 height 10
click at [70, 70] on div at bounding box center [75, 70] width 15 height 10
click at [56, 83] on div "Show Label Show variant labels." at bounding box center [45, 75] width 75 height 16
click at [54, 87] on button "More settings" at bounding box center [45, 91] width 83 height 14
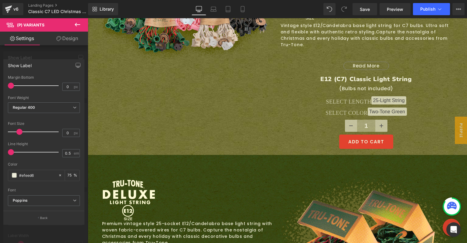
drag, startPoint x: 11, startPoint y: 130, endPoint x: 19, endPoint y: 128, distance: 8.8
click at [19, 128] on div at bounding box center [35, 132] width 48 height 12
click at [39, 198] on b "Poppins" at bounding box center [43, 200] width 60 height 5
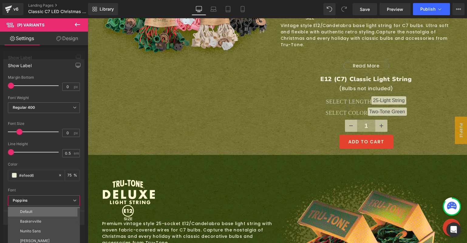
click at [38, 211] on li "Default" at bounding box center [45, 212] width 75 height 10
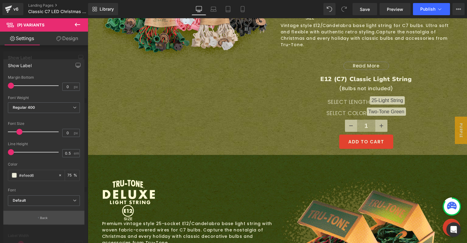
click at [27, 216] on button "Back" at bounding box center [43, 218] width 81 height 14
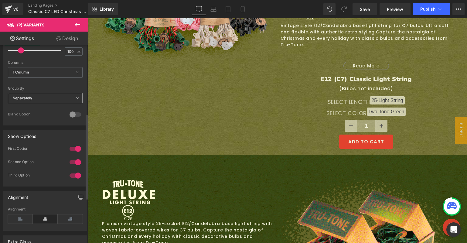
scroll to position [158, 0]
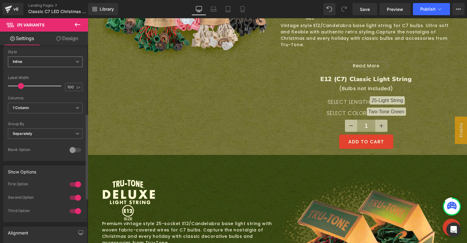
click at [49, 63] on span "Inline" at bounding box center [45, 61] width 75 height 11
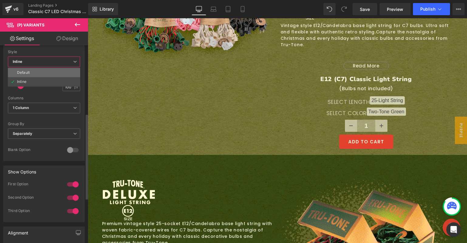
click at [45, 74] on li "Default" at bounding box center [44, 72] width 72 height 9
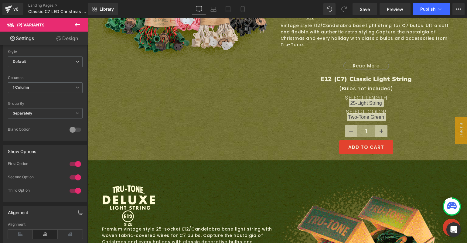
click at [66, 36] on link "Design" at bounding box center [67, 39] width 44 height 14
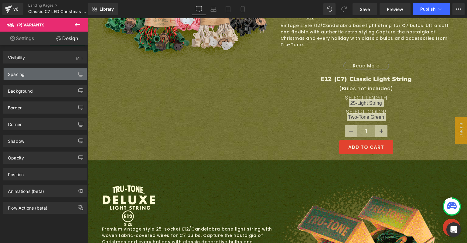
click at [41, 73] on div "Spacing" at bounding box center [45, 74] width 83 height 12
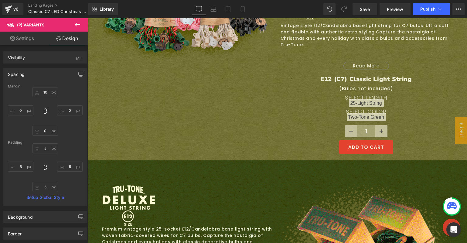
click at [25, 38] on link "Settings" at bounding box center [22, 39] width 44 height 14
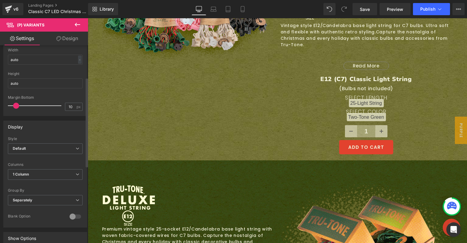
scroll to position [0, 0]
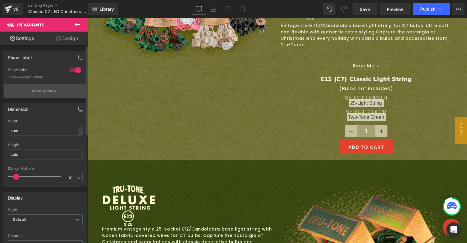
click at [39, 92] on p "More settings" at bounding box center [44, 90] width 24 height 5
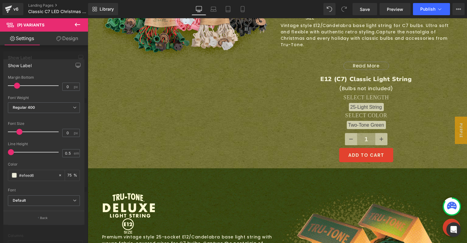
drag, startPoint x: 12, startPoint y: 86, endPoint x: 19, endPoint y: 86, distance: 6.4
click at [19, 86] on span at bounding box center [17, 86] width 6 height 6
click at [36, 108] on span "Regular 400" at bounding box center [44, 107] width 72 height 11
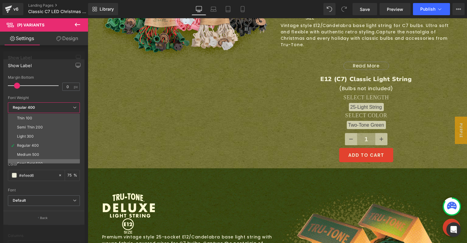
click at [37, 162] on div "Semi Bold 600" at bounding box center [30, 163] width 26 height 4
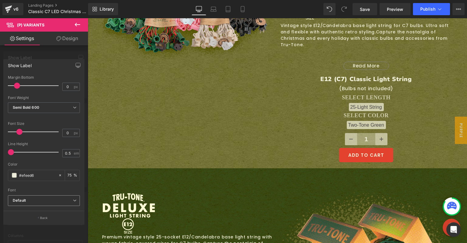
click at [36, 199] on b "Default" at bounding box center [43, 200] width 60 height 5
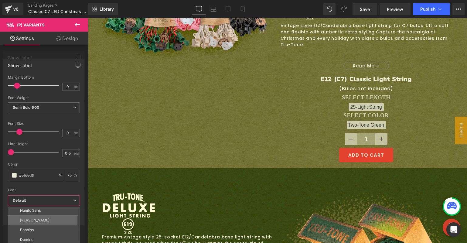
scroll to position [15, 0]
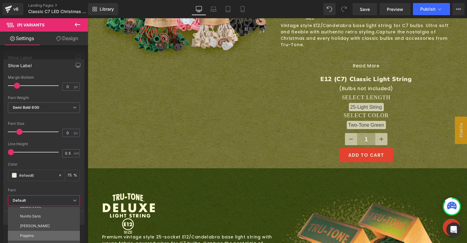
click at [40, 233] on li "Poppins" at bounding box center [45, 236] width 75 height 10
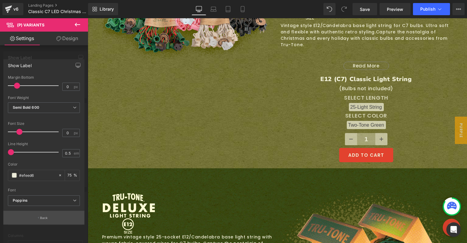
click at [39, 217] on button "Back" at bounding box center [43, 218] width 81 height 14
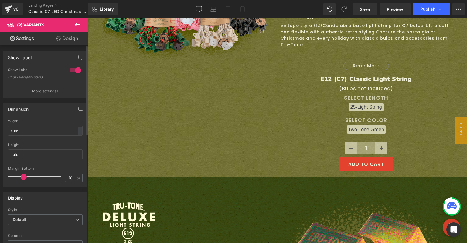
drag, startPoint x: 17, startPoint y: 177, endPoint x: 24, endPoint y: 175, distance: 7.2
click at [24, 175] on span at bounding box center [24, 177] width 6 height 6
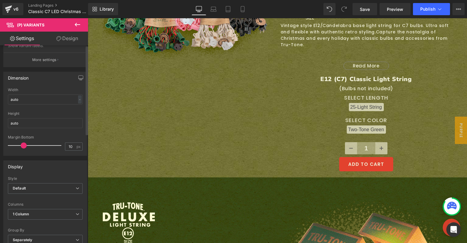
scroll to position [0, 0]
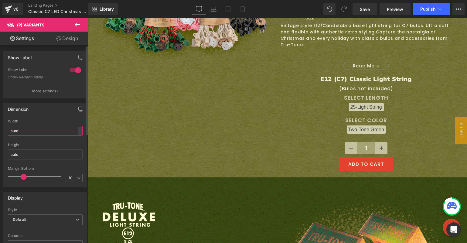
drag, startPoint x: 29, startPoint y: 132, endPoint x: 1, endPoint y: 124, distance: 29.0
click at [1, 124] on div "Dimension auto Width auto - % px auto Height auto 10px Margin Bottom 10 px" at bounding box center [45, 142] width 91 height 89
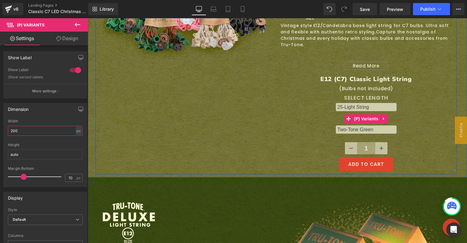
type input "200"
click at [363, 103] on select "25-Light String 10-Light String" at bounding box center [366, 107] width 61 height 8
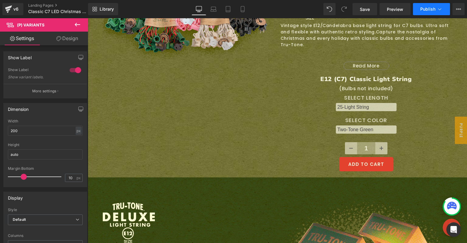
click at [424, 12] on button "Publish" at bounding box center [431, 9] width 37 height 12
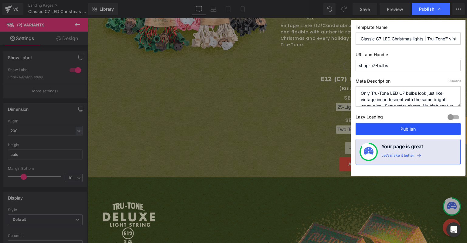
click at [405, 127] on button "Publish" at bounding box center [407, 129] width 105 height 12
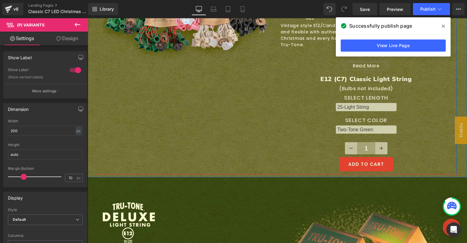
click at [360, 125] on select "Two-Tone Green Red and Green Vintage White Vintage Black Two-Tone Pink" at bounding box center [366, 129] width 61 height 8
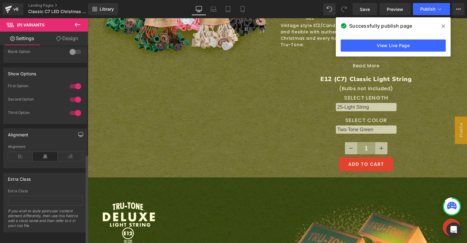
scroll to position [242, 0]
click at [442, 24] on icon at bounding box center [443, 26] width 3 height 5
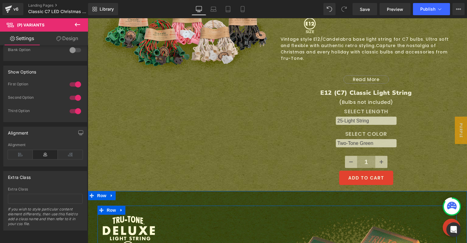
scroll to position [1671, 0]
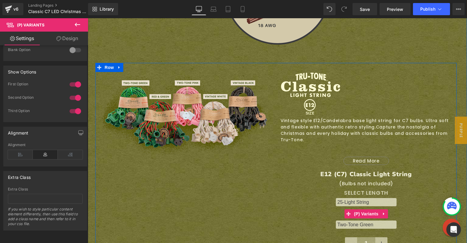
click at [374, 198] on select "25-Light String 10-Light String" at bounding box center [366, 202] width 61 height 8
select select "10-Light String"
click at [364, 220] on select "Two-Tone Green Red and Green Vintage White Vintage Black Two-Tone Pink" at bounding box center [366, 224] width 61 height 8
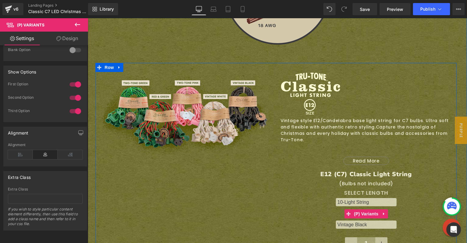
select select "Two-Tone Pink"
click at [365, 220] on select "Two-Tone Green Red and Green Vintage White Vintage Black Two-Tone Pink" at bounding box center [366, 224] width 61 height 8
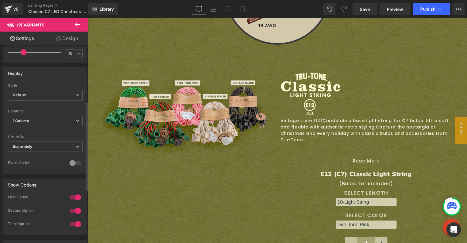
scroll to position [124, 0]
click at [41, 148] on span "Separately" at bounding box center [45, 147] width 75 height 11
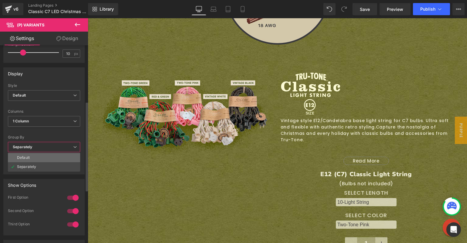
click at [41, 156] on li "Default" at bounding box center [44, 157] width 72 height 9
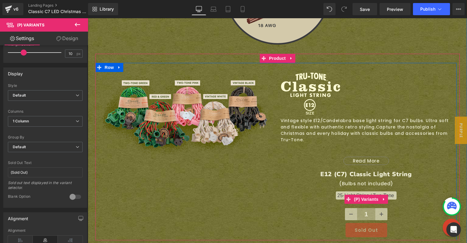
click at [336, 191] on select "25-Light String / Two-Tone Green - 24.95 25-Light String / Red and Green - 24.9…" at bounding box center [366, 195] width 61 height 8
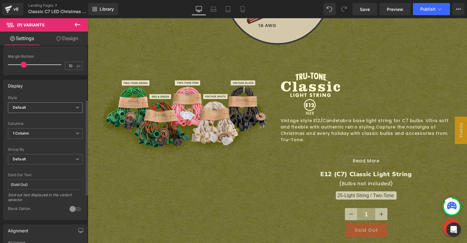
scroll to position [112, 0]
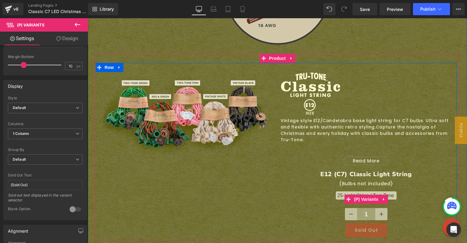
click at [363, 191] on select "25-Light String / Two-Tone Green - 24.95 25-Light String / Red and Green - 24.9…" at bounding box center [366, 195] width 61 height 8
click at [365, 195] on span "(P) Variants" at bounding box center [366, 199] width 28 height 9
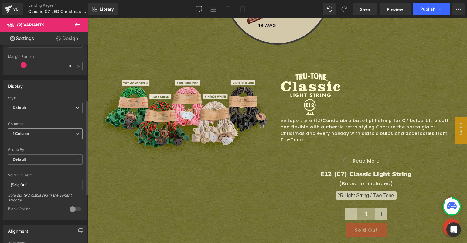
click at [48, 134] on span "1 Column" at bounding box center [45, 133] width 75 height 11
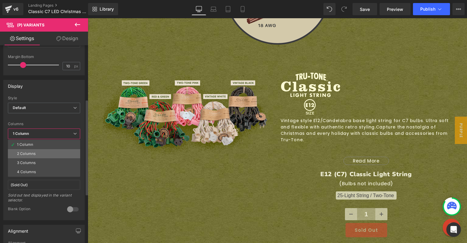
click at [46, 154] on li "2 Columns" at bounding box center [44, 153] width 72 height 9
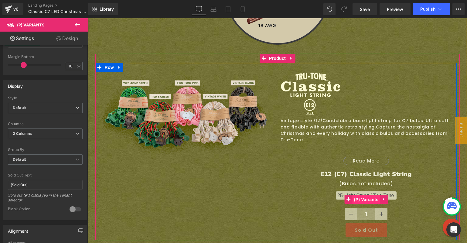
click at [352, 195] on span "(P) Variants" at bounding box center [366, 199] width 28 height 9
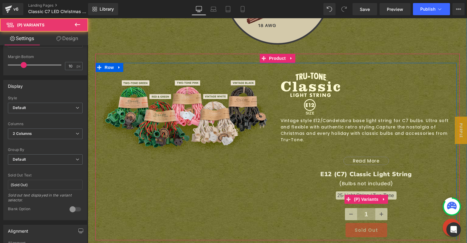
click at [354, 191] on select "25-Light String / Two-Tone Green - 24.95 25-Light String / Red and Green - 24.9…" at bounding box center [366, 195] width 61 height 8
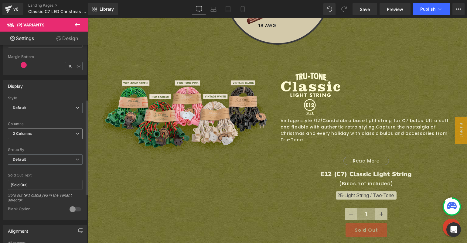
click at [34, 132] on span "2 Columns" at bounding box center [45, 133] width 75 height 11
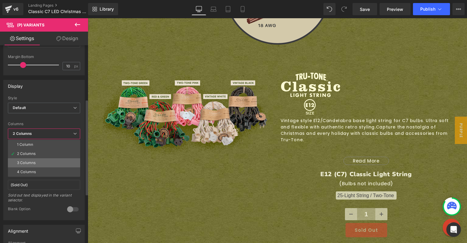
click at [33, 164] on li "3 Columns" at bounding box center [44, 162] width 72 height 9
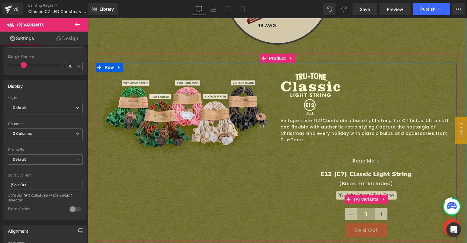
click at [364, 191] on select "25-Light String / Two-Tone Green - 24.95 25-Light String / Red and Green - 24.9…" at bounding box center [366, 195] width 61 height 8
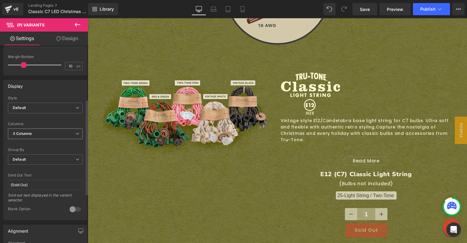
click at [27, 135] on b "3 Columns" at bounding box center [22, 133] width 19 height 5
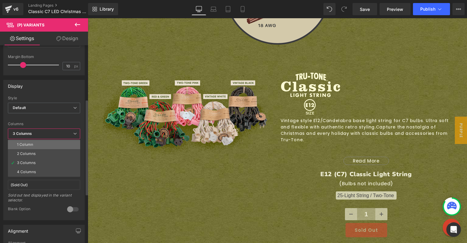
click at [27, 142] on div "1 Column" at bounding box center [25, 144] width 16 height 4
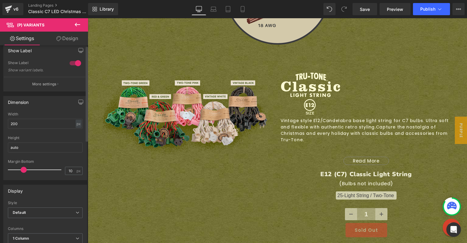
scroll to position [0, 0]
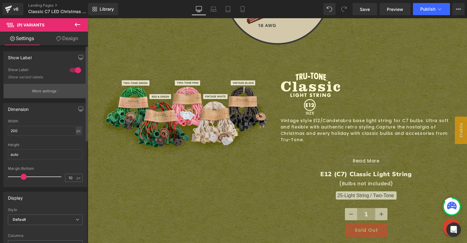
click at [40, 93] on p "More settings" at bounding box center [44, 90] width 24 height 5
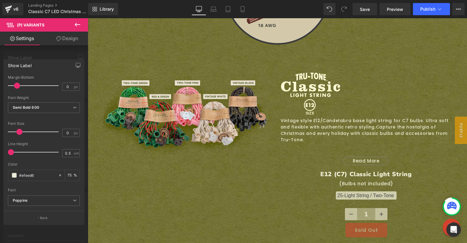
click at [18, 131] on span at bounding box center [19, 132] width 6 height 6
click at [42, 217] on p "Back" at bounding box center [44, 217] width 8 height 5
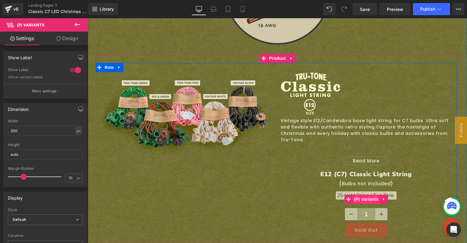
click at [359, 195] on span "(P) Variants" at bounding box center [366, 199] width 28 height 9
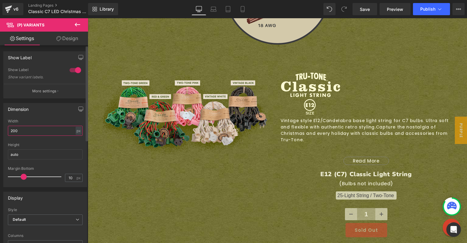
drag, startPoint x: 16, startPoint y: 131, endPoint x: 13, endPoint y: 130, distance: 3.1
click at [13, 130] on input "200" at bounding box center [45, 131] width 75 height 10
drag, startPoint x: 19, startPoint y: 132, endPoint x: -9, endPoint y: 126, distance: 27.9
click at [0, 126] on html "(P) Variants You are previewing how the will restyle your page. You can not edi…" at bounding box center [233, 121] width 467 height 243
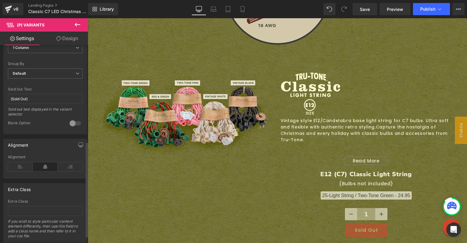
scroll to position [199, 0]
type input "300"
click at [74, 123] on div at bounding box center [75, 122] width 15 height 10
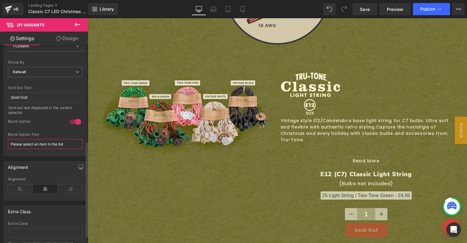
click at [33, 146] on input "Please select an item in the list" at bounding box center [45, 144] width 75 height 10
type input "S"
click at [69, 122] on div at bounding box center [75, 122] width 15 height 10
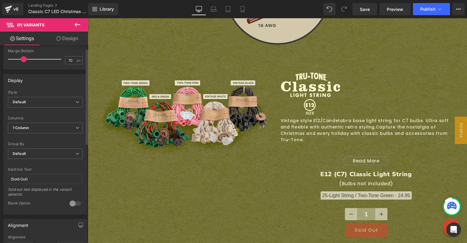
scroll to position [0, 0]
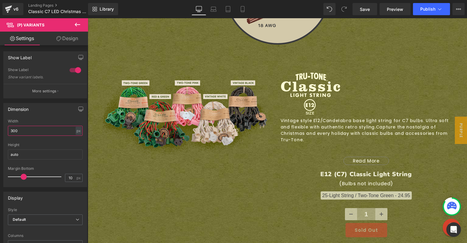
drag, startPoint x: 15, startPoint y: 130, endPoint x: -1, endPoint y: 127, distance: 16.4
click at [0, 127] on html "(P) Variants You are previewing how the will restyle your page. You can not edi…" at bounding box center [233, 121] width 467 height 243
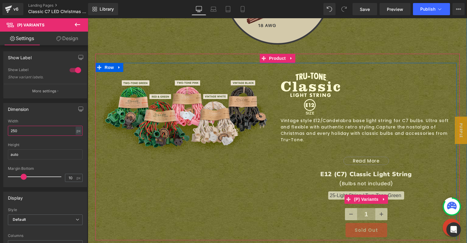
type input "250"
click at [347, 191] on select "25-Light String / Two-Tone Green - 24.95 25-Light String / Red and Green - 24.9…" at bounding box center [366, 195] width 76 height 8
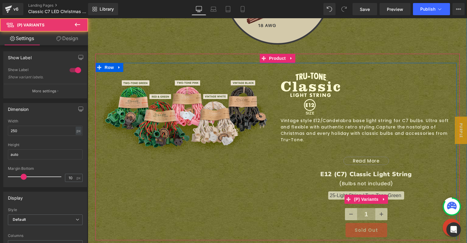
click at [337, 191] on select "25-Light String / Two-Tone Green - 24.95 25-Light String / Red and Green - 24.9…" at bounding box center [366, 195] width 76 height 8
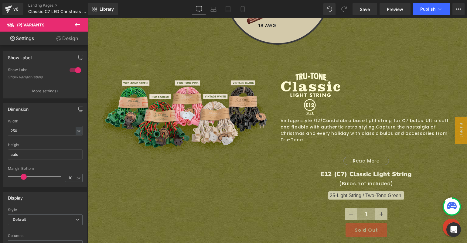
click at [77, 23] on icon at bounding box center [77, 24] width 7 height 7
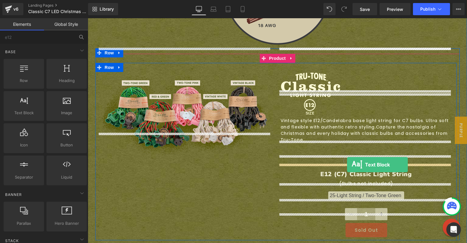
drag, startPoint x: 111, startPoint y: 133, endPoint x: 347, endPoint y: 164, distance: 238.2
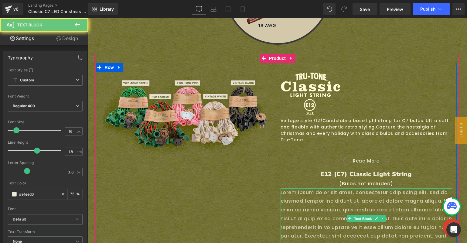
click at [345, 188] on p "Lorem ipsum dolor sit amet, consectetur adipiscing elit, sed do eiusmod tempor …" at bounding box center [365, 218] width 171 height 61
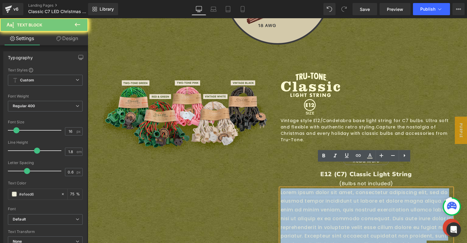
click at [345, 188] on p "Lorem ipsum dolor sit amet, consectetur adipiscing elit, sed do eiusmod tempor …" at bounding box center [365, 218] width 171 height 61
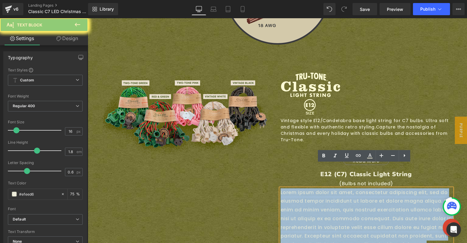
click at [345, 188] on p "Lorem ipsum dolor sit amet, consectetur adipiscing elit, sed do eiusmod tempor …" at bounding box center [365, 218] width 171 height 61
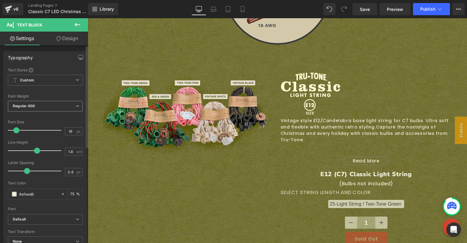
click at [38, 104] on span "Regular 400" at bounding box center [45, 106] width 75 height 11
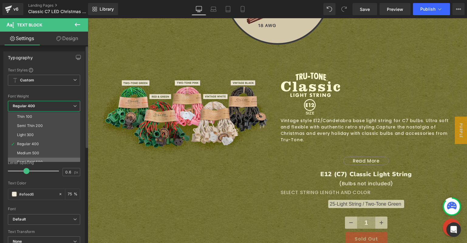
click at [37, 160] on div "Semi Bold 600" at bounding box center [30, 162] width 26 height 4
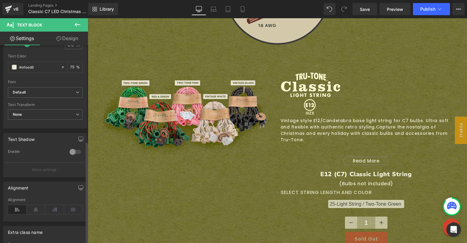
scroll to position [186, 0]
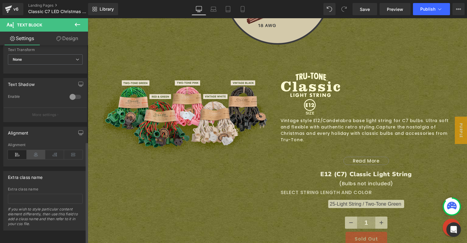
click at [39, 150] on icon at bounding box center [36, 154] width 19 height 9
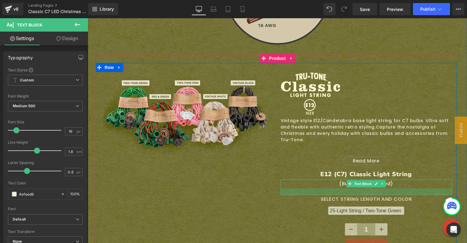
drag, startPoint x: 337, startPoint y: 163, endPoint x: 337, endPoint y: 170, distance: 6.7
click at [337, 188] on div at bounding box center [365, 191] width 171 height 7
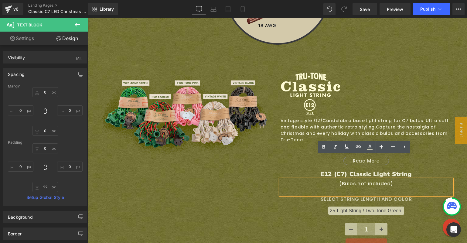
click at [265, 190] on div "Sale Off (P) Image Image Row Vintage style E12/Candelabra base light string for…" at bounding box center [275, 159] width 361 height 193
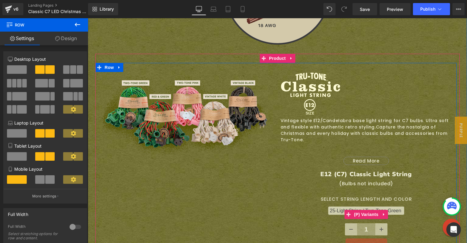
click at [336, 206] on select "25-Light String / Two-Tone Green - 24.95 25-Light String / Red and Green - 24.9…" at bounding box center [366, 210] width 76 height 8
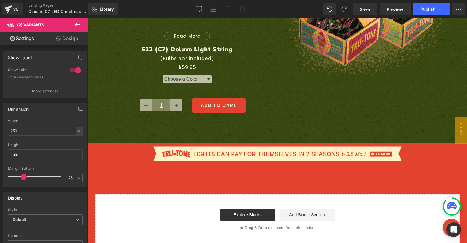
scroll to position [1986, 0]
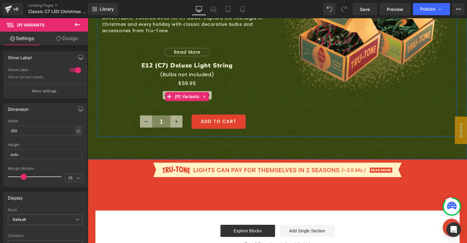
click at [163, 91] on select "Choose a Color ▾ Red and Green Two-Tone Green" at bounding box center [187, 95] width 49 height 8
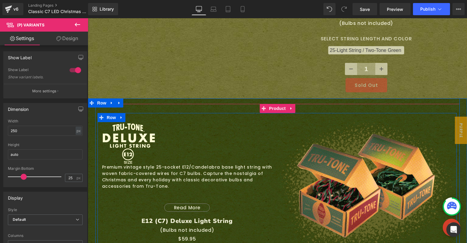
scroll to position [1820, 0]
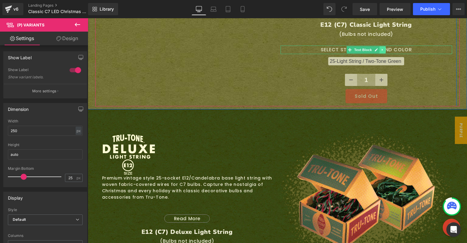
click at [381, 49] on icon at bounding box center [381, 50] width 1 height 2
click at [378, 48] on icon at bounding box center [379, 50] width 3 height 4
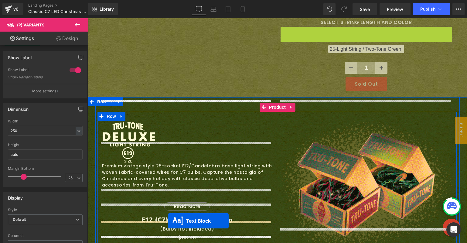
scroll to position [1851, 0]
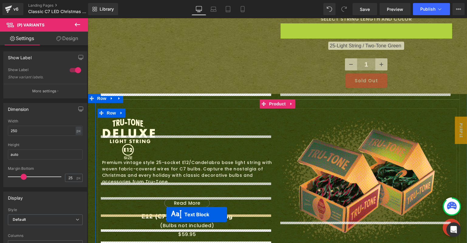
drag, startPoint x: 347, startPoint y: 35, endPoint x: 166, endPoint y: 214, distance: 254.9
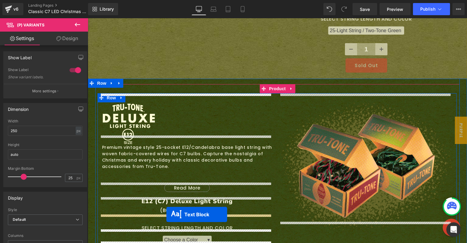
scroll to position [1835, 0]
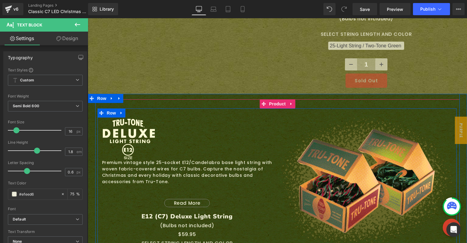
click at [202, 239] on div "SELECT STRING LENGTH AND COLOR Text Block" at bounding box center [187, 243] width 171 height 9
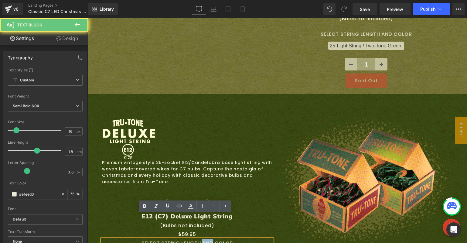
click at [202, 239] on p "SELECT STRING LENGTH AND COLOR" at bounding box center [187, 243] width 171 height 9
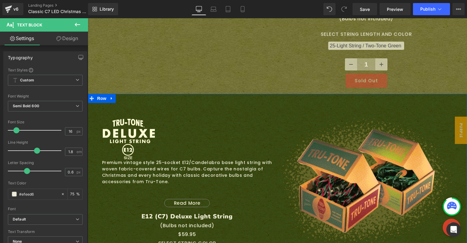
click at [88, 18] on div at bounding box center [88, 18] width 0 height 0
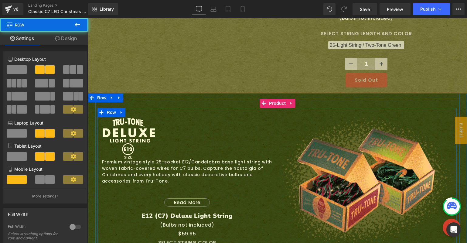
scroll to position [1837, 0]
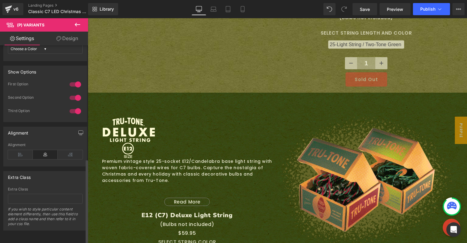
scroll to position [213, 0]
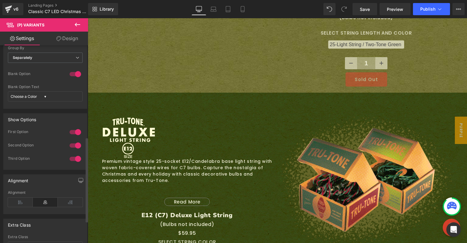
click at [72, 75] on div at bounding box center [75, 74] width 15 height 10
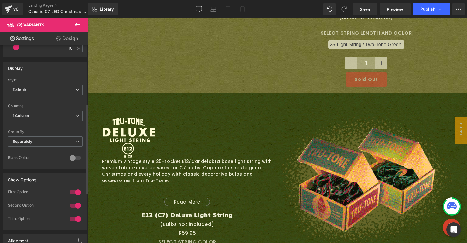
scroll to position [0, 0]
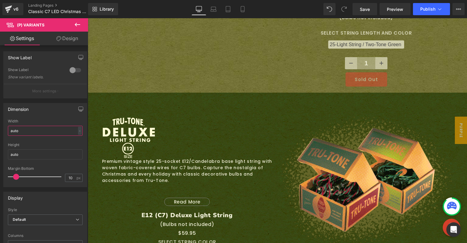
drag, startPoint x: 25, startPoint y: 131, endPoint x: -19, endPoint y: 126, distance: 44.9
click at [0, 126] on html "(P) Variants You are previewing how the will restyle your page. You can not edi…" at bounding box center [233, 121] width 467 height 243
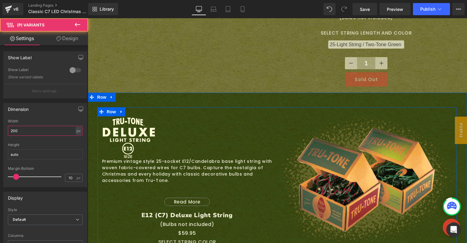
type input "200"
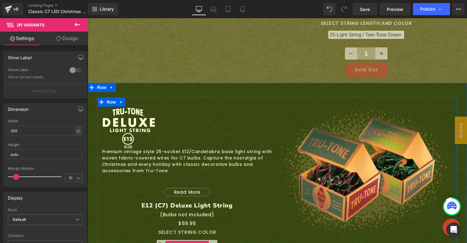
scroll to position [1915, 0]
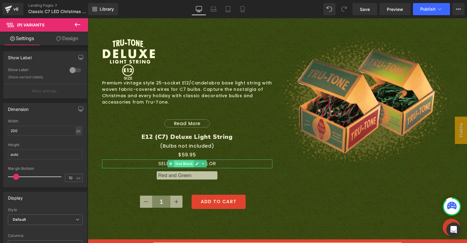
click at [182, 160] on span "Text Block" at bounding box center [184, 163] width 20 height 7
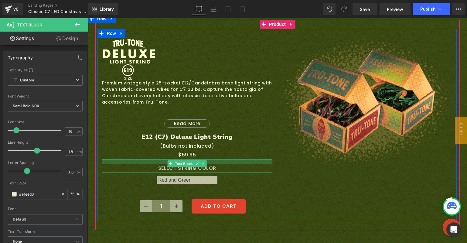
drag, startPoint x: 156, startPoint y: 136, endPoint x: 156, endPoint y: 141, distance: 4.6
click at [156, 159] on div "SELECT STRING COLOR Text Block" at bounding box center [187, 165] width 171 height 13
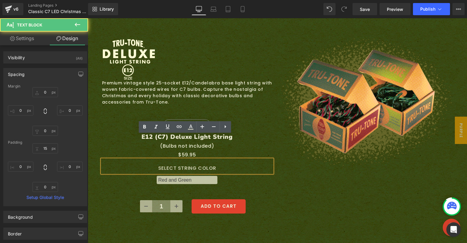
click at [285, 164] on div "Sale Off (P) Image Image Premium vintage style 25-socket E12/Candelabra base li…" at bounding box center [276, 125] width 359 height 192
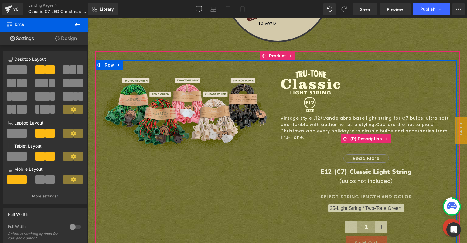
scroll to position [1679, 0]
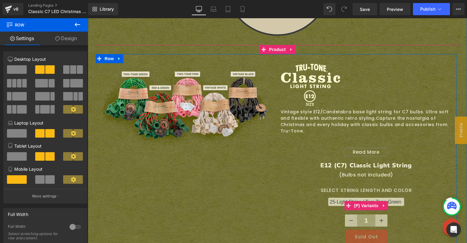
click at [342, 198] on select "25-Light String / Two-Tone Green - 24.95 25-Light String / Red and Green - 24.9…" at bounding box center [366, 202] width 76 height 8
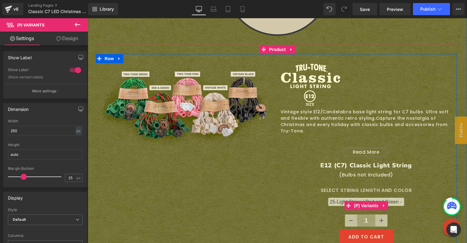
click at [330, 198] on select "25-Light String / Two-Tone Green - 24.95 25-Light String / Red and Green - 24.9…" at bounding box center [366, 202] width 76 height 8
select select "44663066427685"
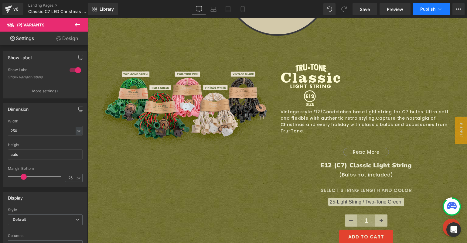
click at [426, 8] on span "Publish" at bounding box center [427, 9] width 15 height 5
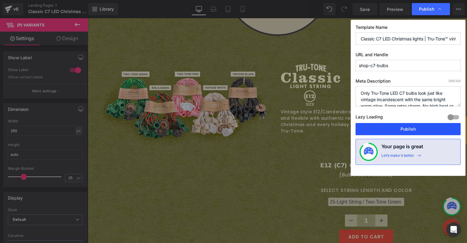
click at [401, 131] on button "Publish" at bounding box center [407, 129] width 105 height 12
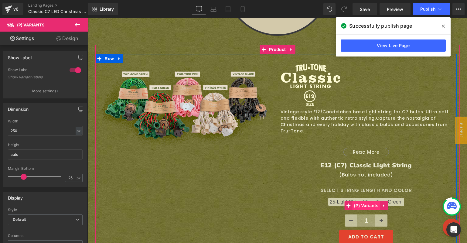
click at [358, 201] on span "(P) Variants" at bounding box center [366, 205] width 28 height 9
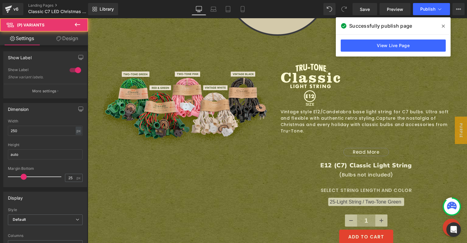
click at [60, 40] on icon at bounding box center [58, 38] width 5 height 5
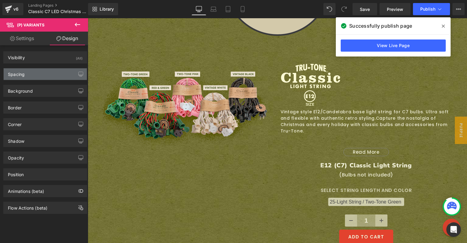
click at [38, 78] on div "Spacing" at bounding box center [45, 74] width 83 height 12
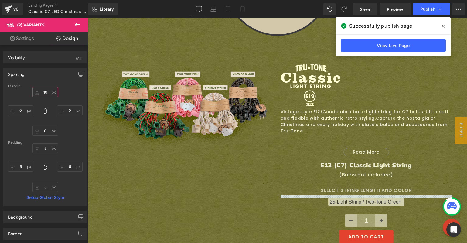
click at [42, 89] on input "10" at bounding box center [44, 92] width 25 height 10
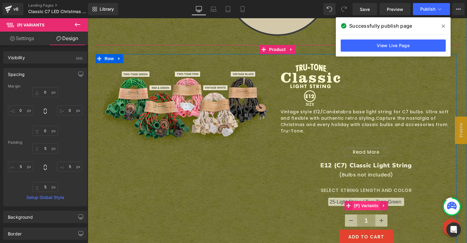
click at [358, 201] on span "(P) Variants" at bounding box center [366, 205] width 28 height 9
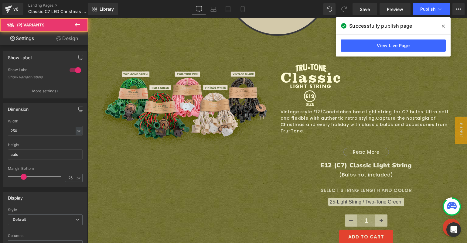
click at [61, 37] on link "Design" at bounding box center [67, 39] width 44 height 14
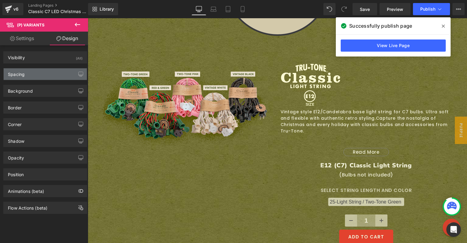
click at [43, 78] on div "Spacing" at bounding box center [45, 74] width 83 height 12
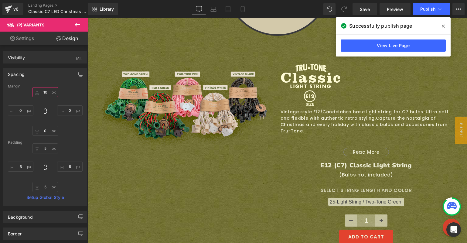
click at [42, 94] on input "10" at bounding box center [44, 92] width 25 height 10
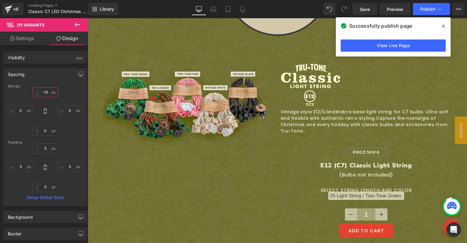
type input "-10"
type input "\"
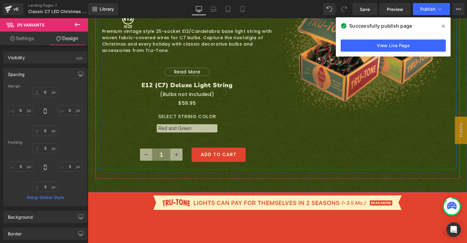
scroll to position [1971, 0]
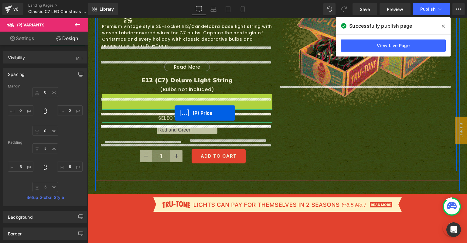
drag, startPoint x: 170, startPoint y: 75, endPoint x: 175, endPoint y: 113, distance: 37.9
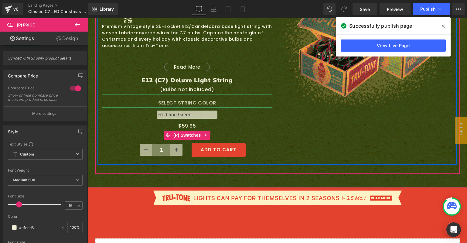
click at [178, 130] on span "(P) Swatches" at bounding box center [187, 134] width 31 height 9
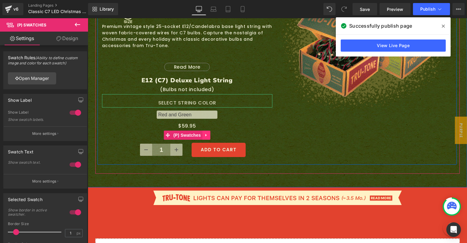
click at [204, 133] on icon at bounding box center [206, 135] width 4 height 5
click at [208, 133] on icon at bounding box center [210, 135] width 4 height 4
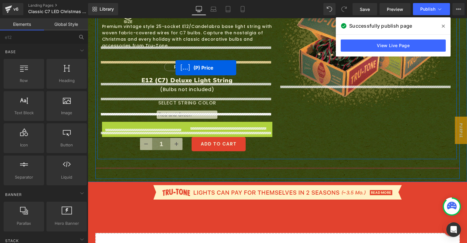
drag, startPoint x: 169, startPoint y: 103, endPoint x: 175, endPoint y: 68, distance: 35.4
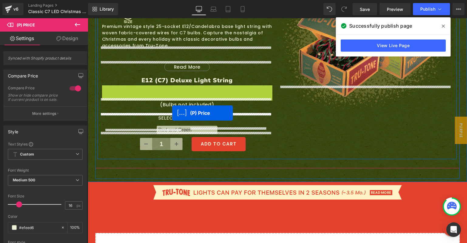
drag, startPoint x: 170, startPoint y: 66, endPoint x: 172, endPoint y: 113, distance: 47.4
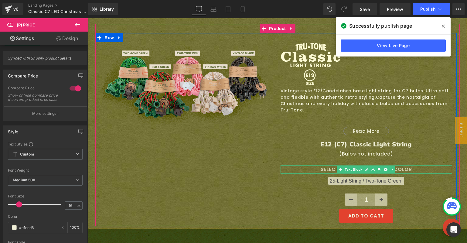
scroll to position [1700, 0]
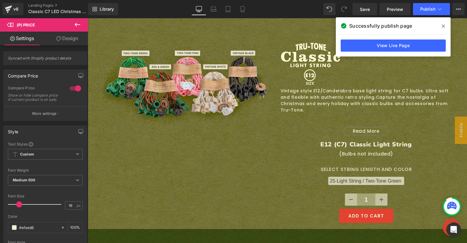
click at [75, 24] on icon at bounding box center [77, 25] width 5 height 4
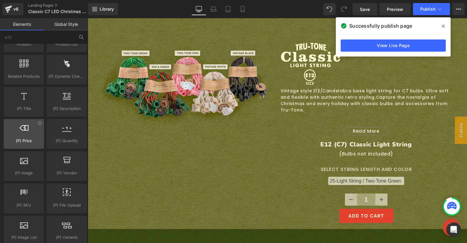
scroll to position [554, 0]
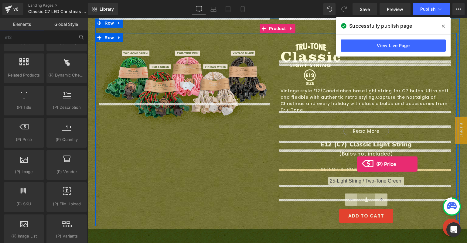
drag, startPoint x: 113, startPoint y: 150, endPoint x: 357, endPoint y: 164, distance: 244.1
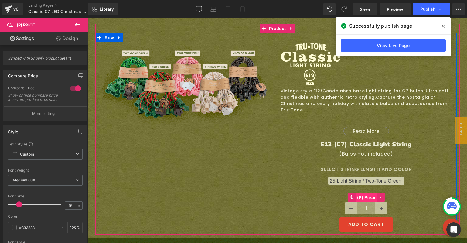
click at [361, 193] on span "(P) Price" at bounding box center [365, 197] width 21 height 9
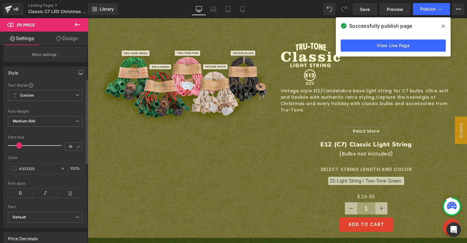
scroll to position [81, 0]
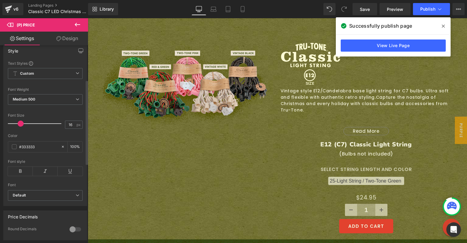
click at [21, 127] on span at bounding box center [21, 123] width 6 height 6
click at [68, 128] on input "16" at bounding box center [70, 125] width 11 height 8
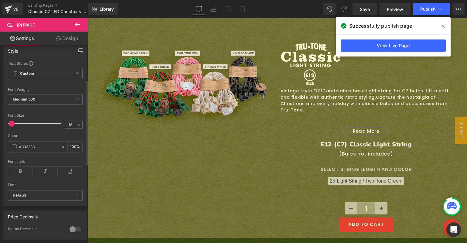
type input "18"
click at [39, 102] on span "Medium 500" at bounding box center [45, 99] width 75 height 11
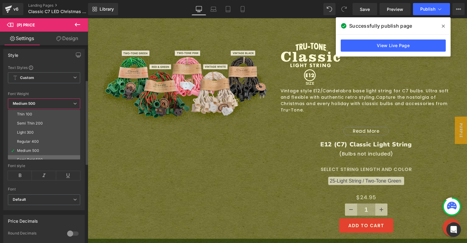
click at [35, 158] on div "Semi Bold 600" at bounding box center [30, 160] width 26 height 4
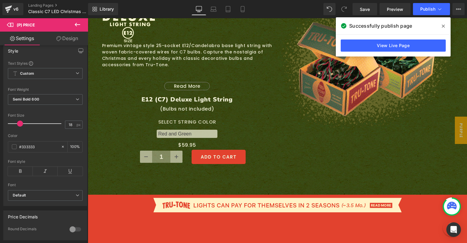
scroll to position [1978, 0]
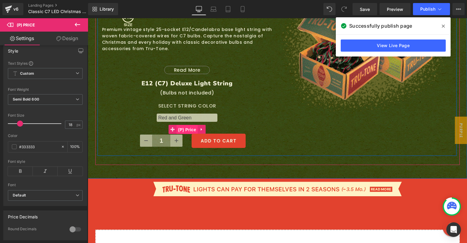
click at [188, 125] on span "(P) Price" at bounding box center [187, 129] width 21 height 9
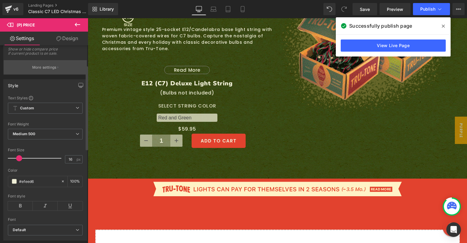
scroll to position [92, 0]
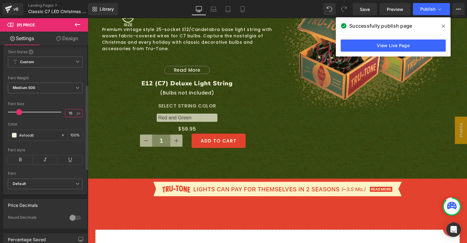
click at [68, 115] on input "16" at bounding box center [70, 113] width 11 height 8
type input "18"
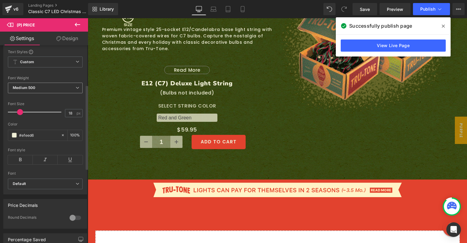
click at [65, 92] on span "Medium 500" at bounding box center [45, 88] width 75 height 11
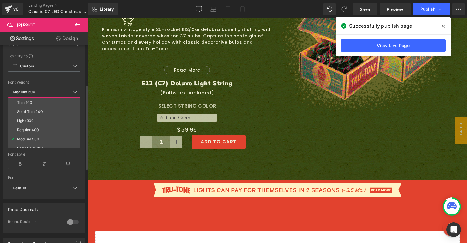
click at [39, 146] on div "Semi Bold 600" at bounding box center [30, 148] width 26 height 4
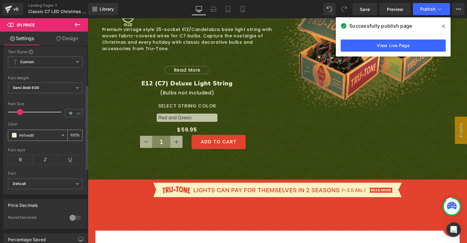
click at [72, 138] on input "100" at bounding box center [73, 135] width 6 height 7
type input "0"
type input "75"
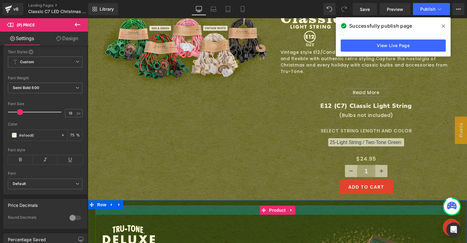
scroll to position [1710, 0]
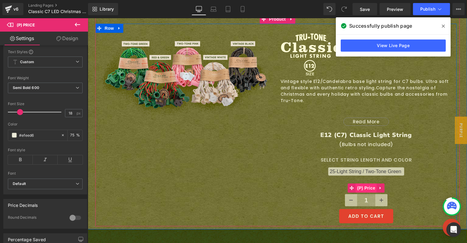
click at [366, 183] on span "(P) Price" at bounding box center [365, 187] width 21 height 9
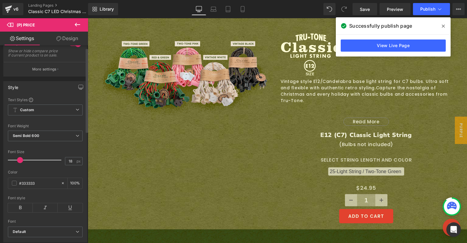
scroll to position [0, 0]
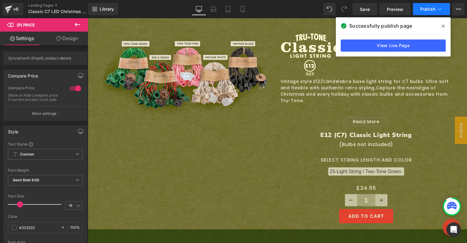
click at [427, 7] on span "Publish" at bounding box center [427, 9] width 15 height 5
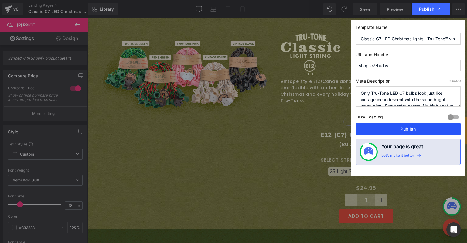
click at [405, 124] on button "Publish" at bounding box center [407, 129] width 105 height 12
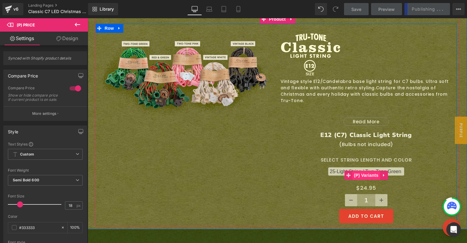
click at [361, 171] on span "(P) Variants" at bounding box center [366, 175] width 28 height 9
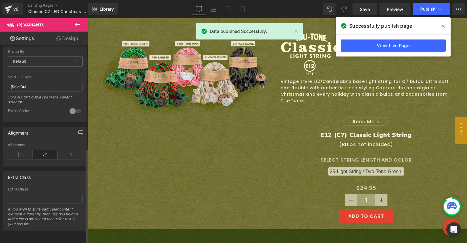
scroll to position [214, 0]
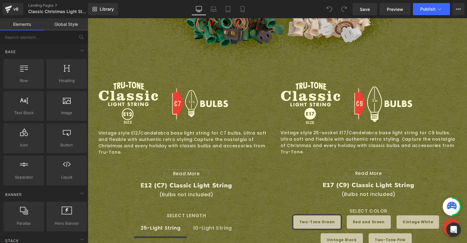
scroll to position [590, 0]
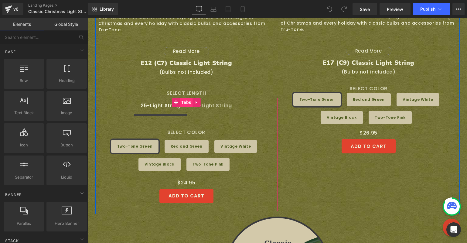
click at [185, 98] on span "Tabs" at bounding box center [186, 102] width 13 height 9
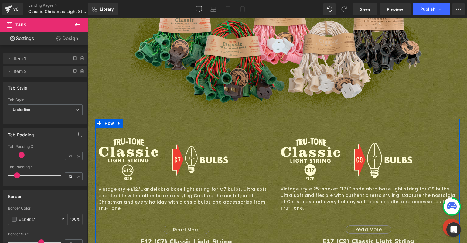
scroll to position [411, 0]
